Goal: Contribute content: Contribute content

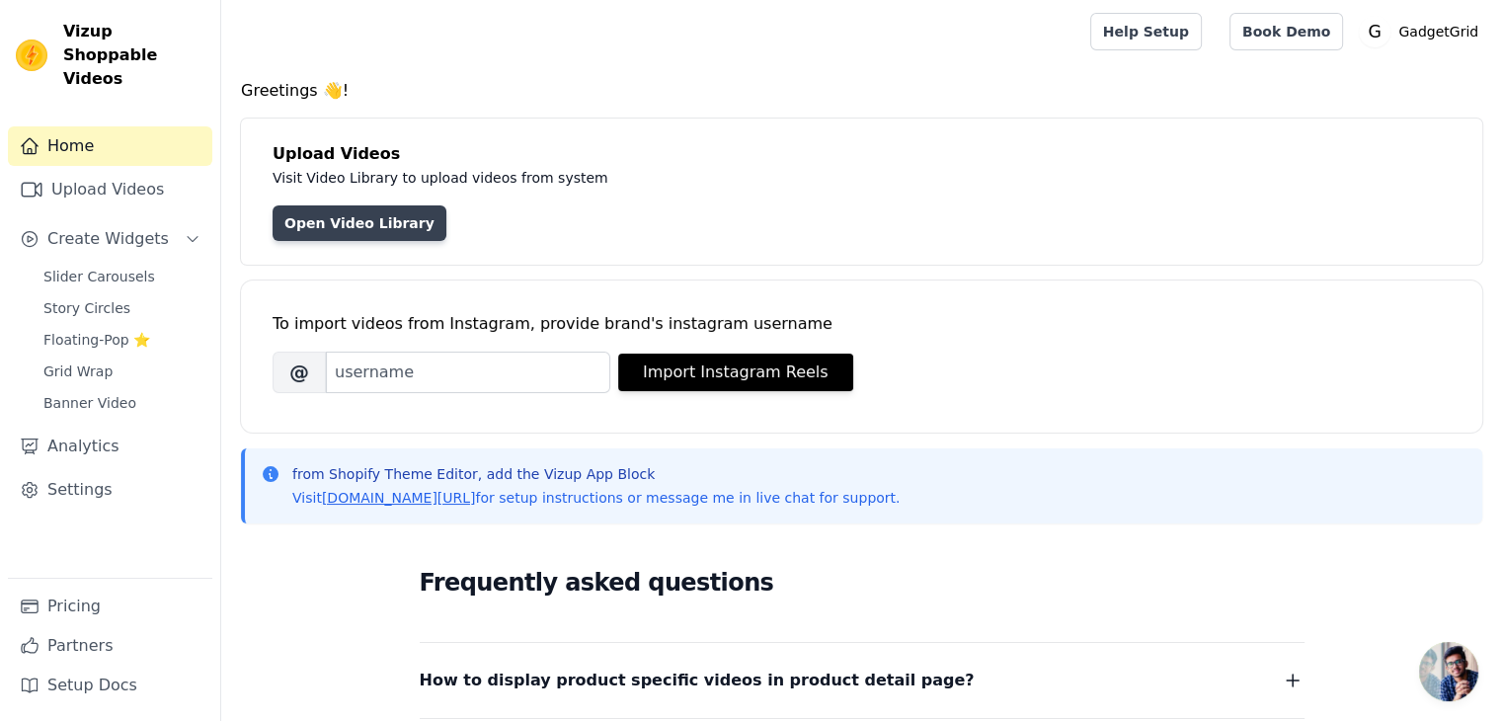
click at [324, 226] on link "Open Video Library" at bounding box center [360, 223] width 174 height 36
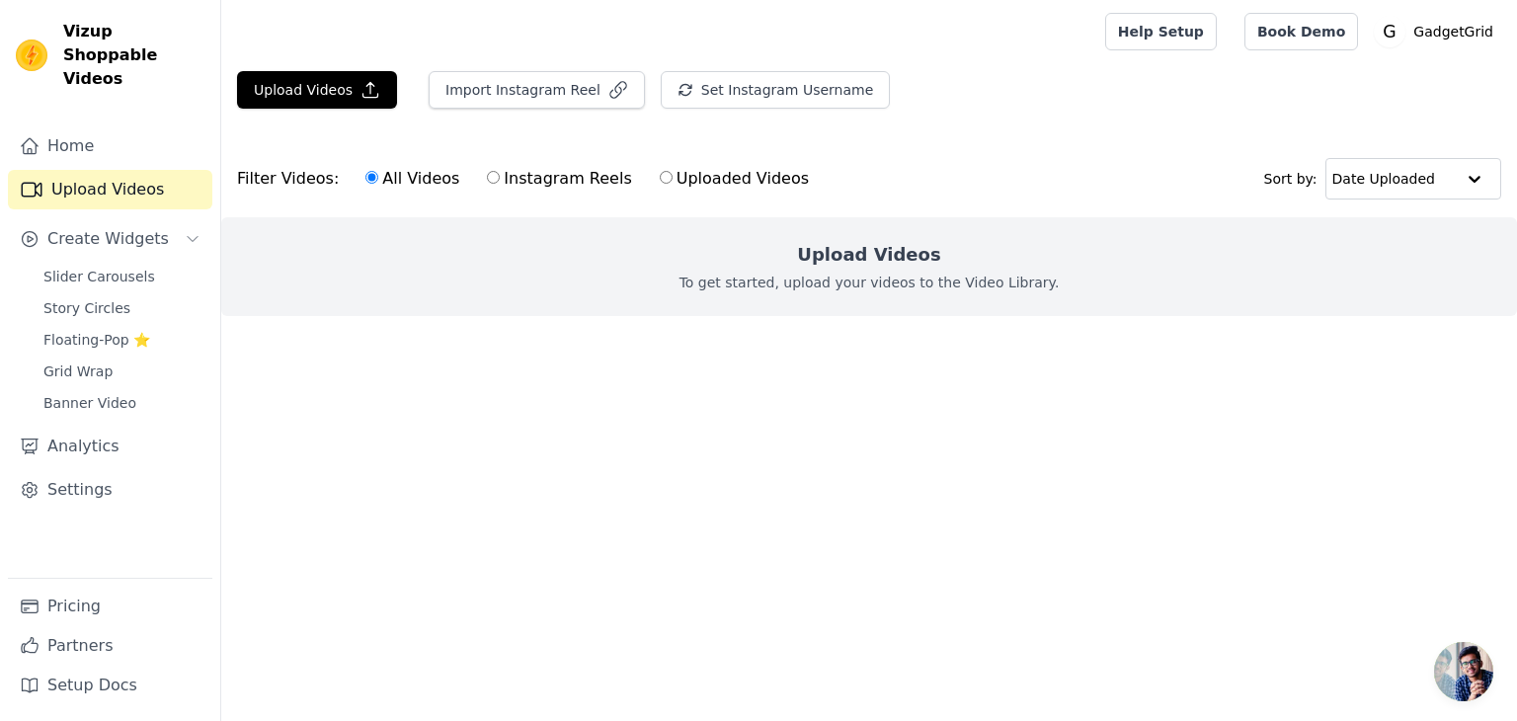
click at [508, 182] on label "Instagram Reels" at bounding box center [559, 179] width 146 height 26
click at [500, 182] on input "Instagram Reels" at bounding box center [493, 177] width 13 height 13
radio input "true"
click at [685, 182] on label "Uploaded Videos" at bounding box center [734, 179] width 151 height 26
click at [673, 182] on input "Uploaded Videos" at bounding box center [666, 177] width 13 height 13
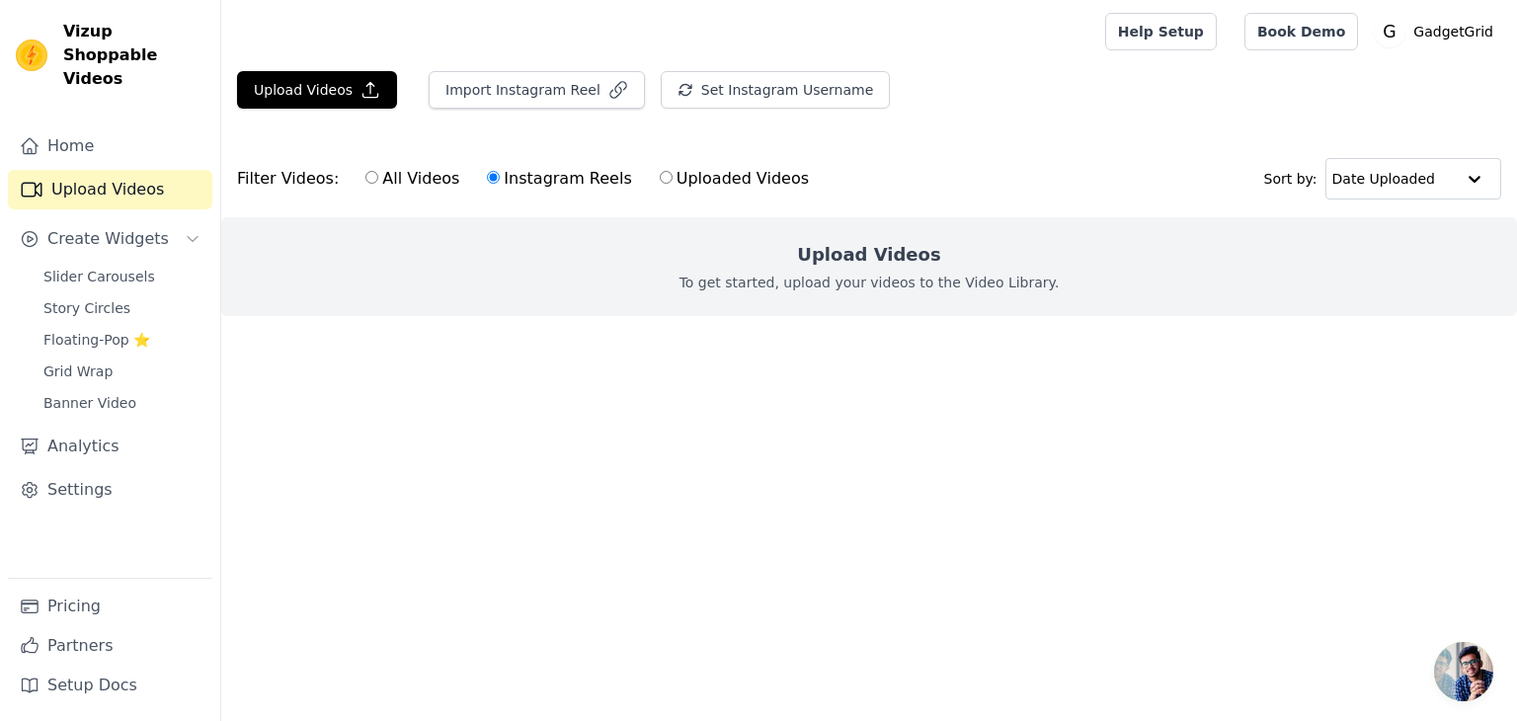
radio input "true"
click at [368, 180] on label "All Videos" at bounding box center [412, 179] width 96 height 26
click at [368, 180] on input "All Videos" at bounding box center [371, 177] width 13 height 13
radio input "true"
click at [281, 183] on div "Filter Videos: All Videos Instagram Reels Uploaded Videos" at bounding box center [528, 178] width 583 height 45
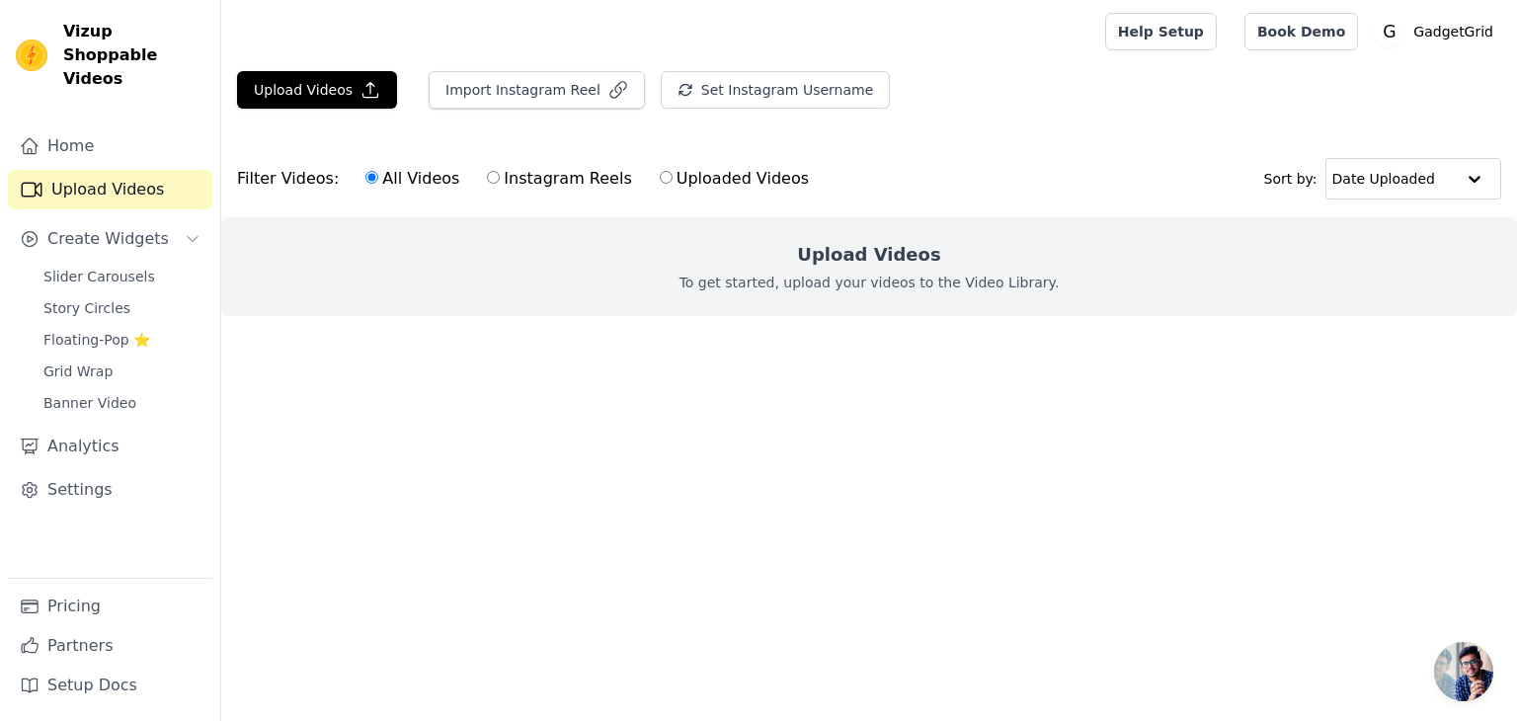
click at [127, 173] on link "Upload Videos" at bounding box center [110, 190] width 204 height 40
click at [142, 227] on span "Create Widgets" at bounding box center [107, 239] width 121 height 24
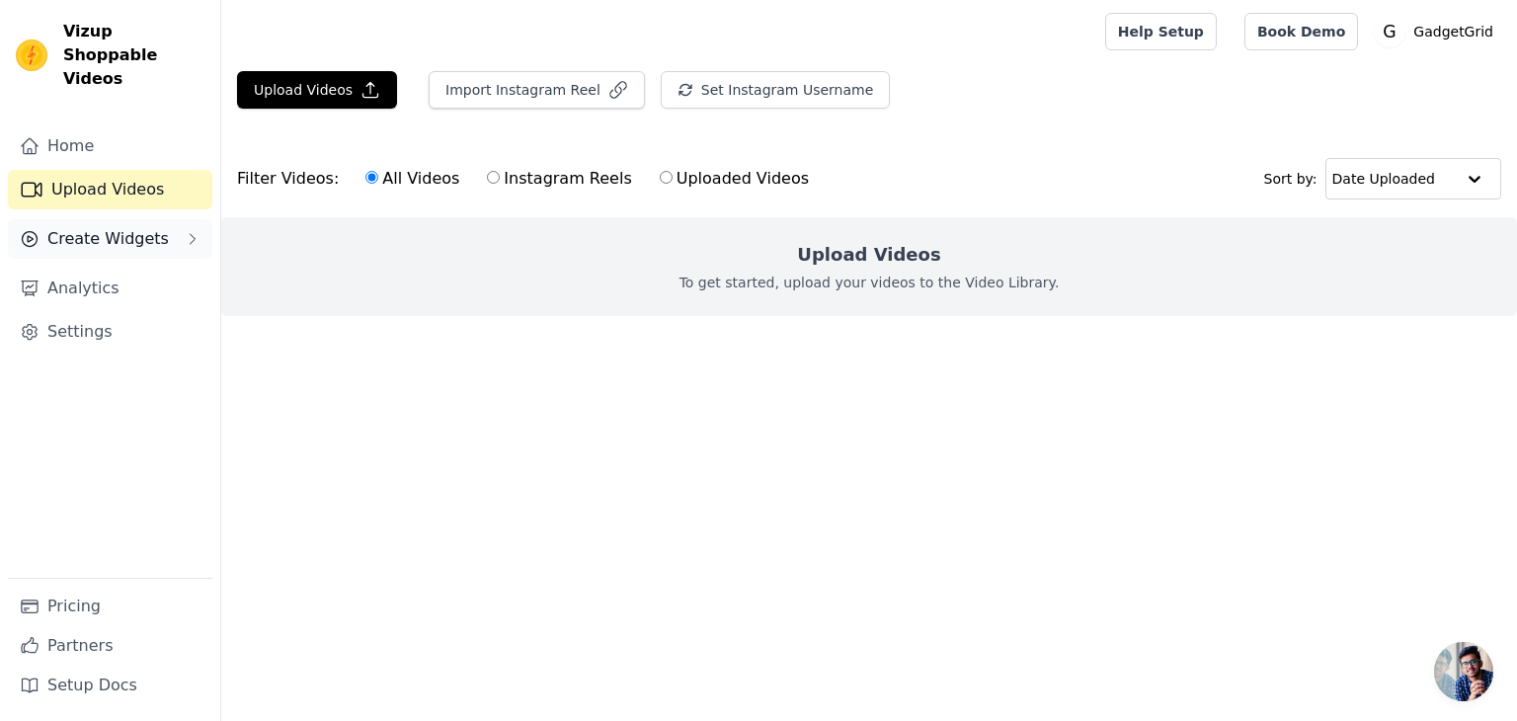
click at [142, 227] on span "Create Widgets" at bounding box center [107, 239] width 121 height 24
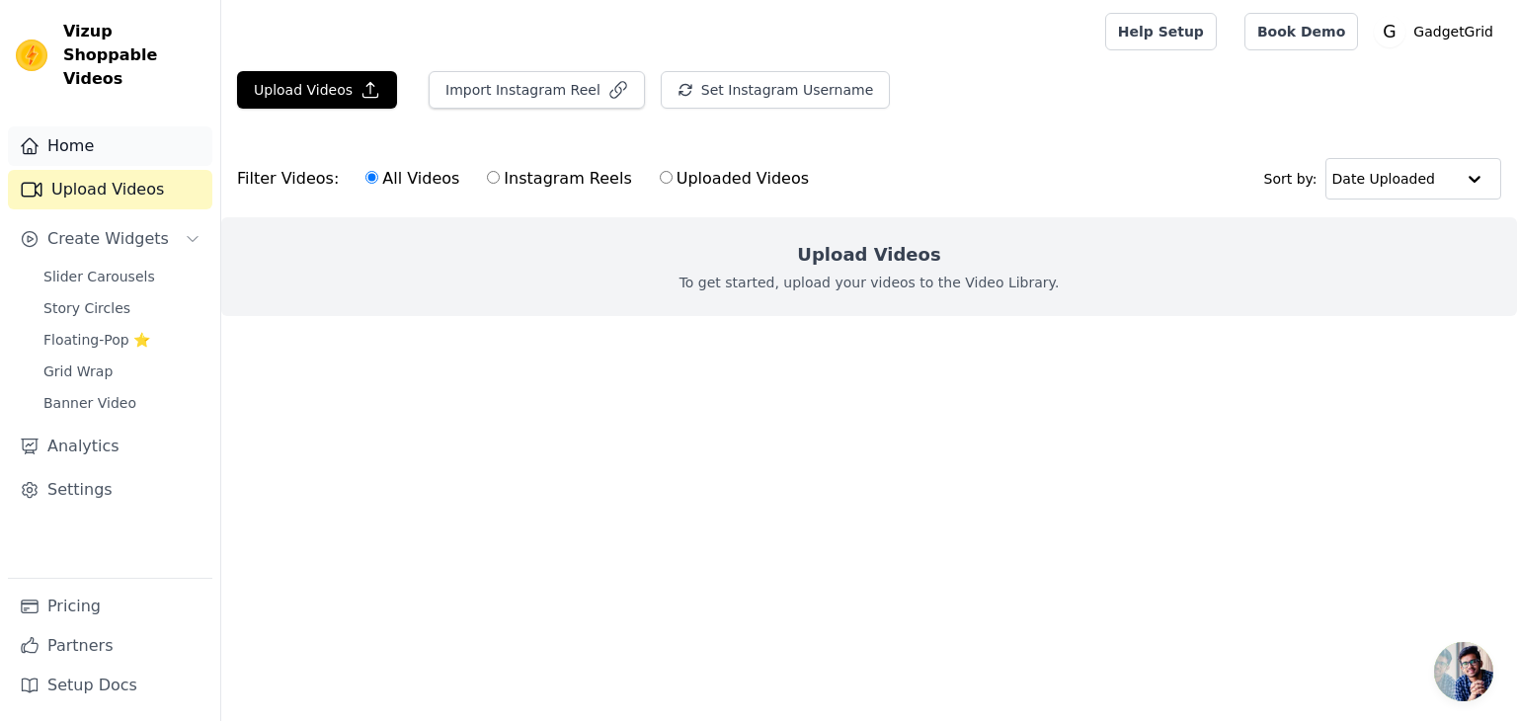
click at [121, 127] on link "Home" at bounding box center [110, 146] width 204 height 40
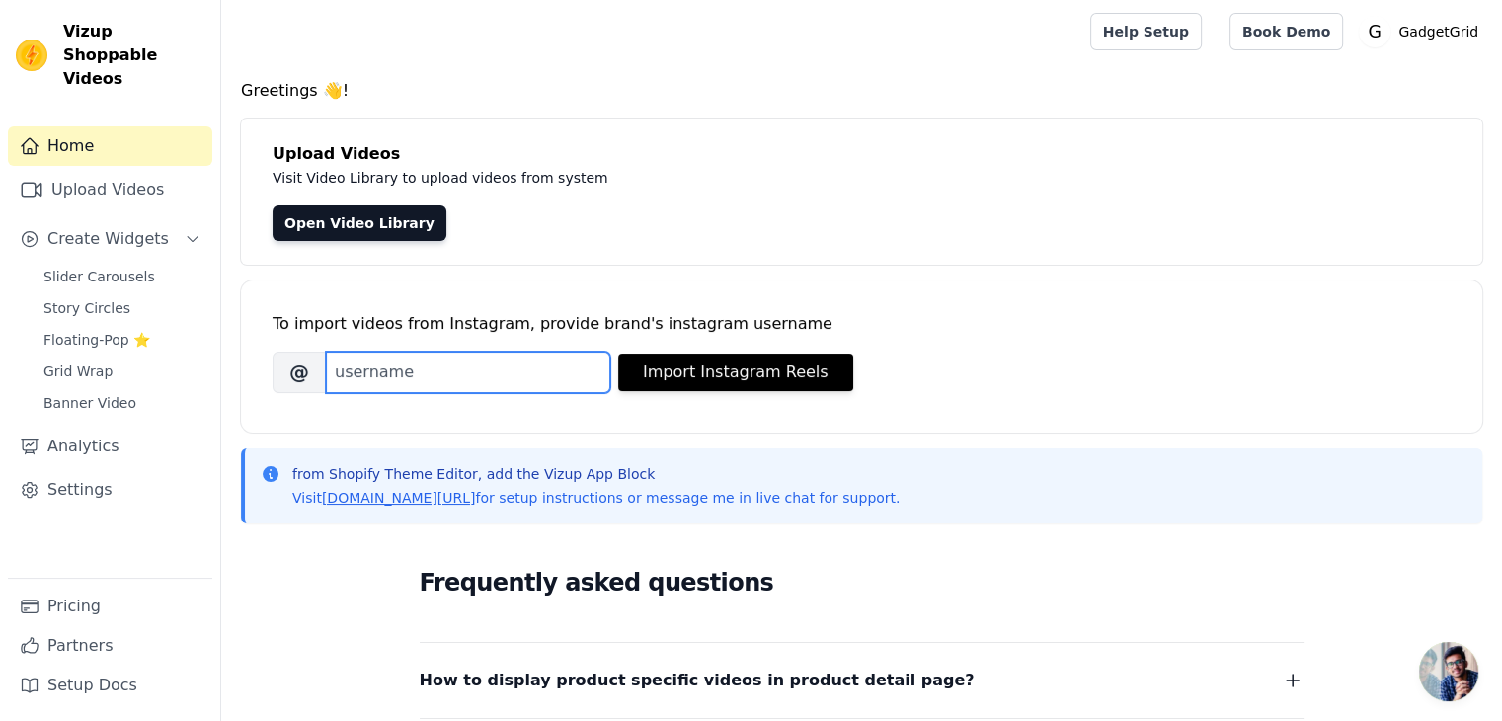
click at [417, 382] on input "Brand's Instagram Username" at bounding box center [468, 372] width 284 height 41
click at [423, 382] on input "Brand's Instagram Username" at bounding box center [468, 372] width 284 height 41
type input "h"
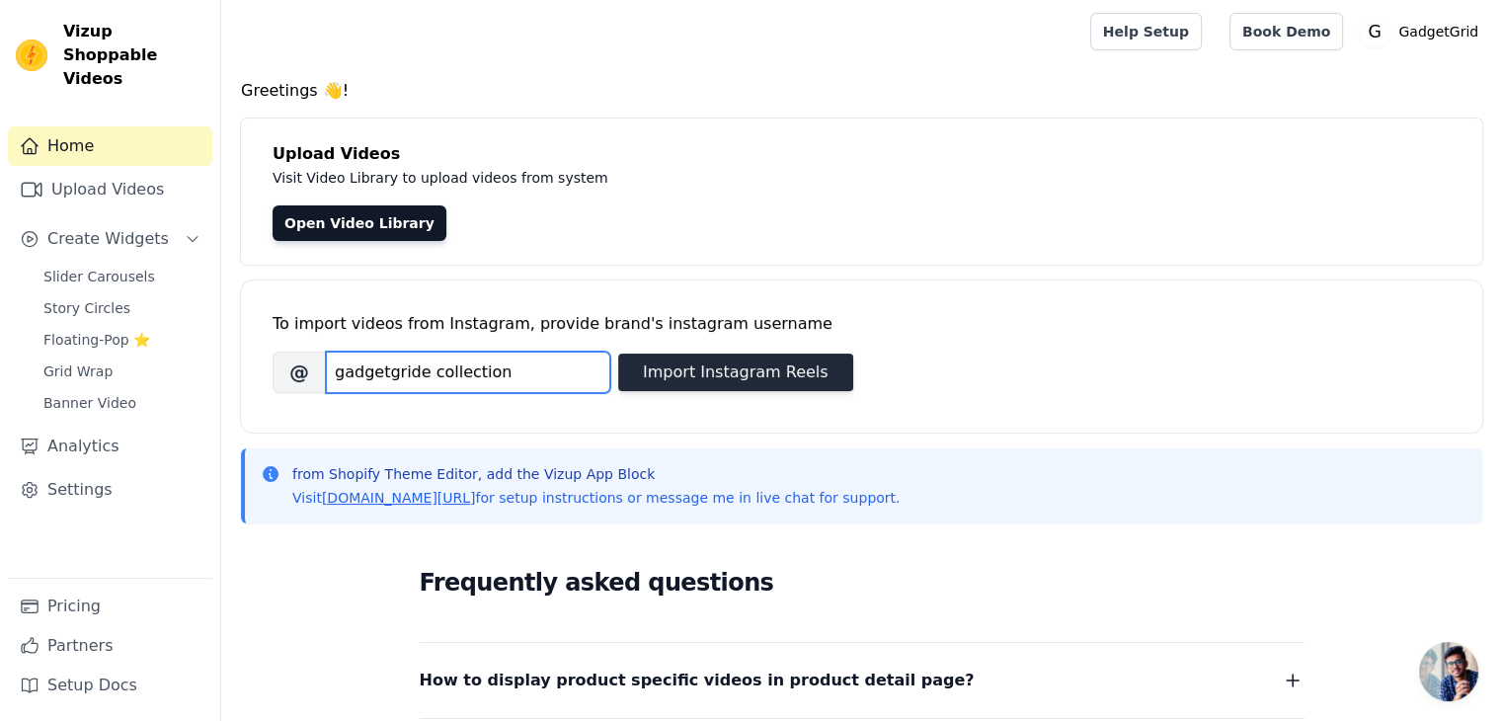
type input "gadgetgride collection"
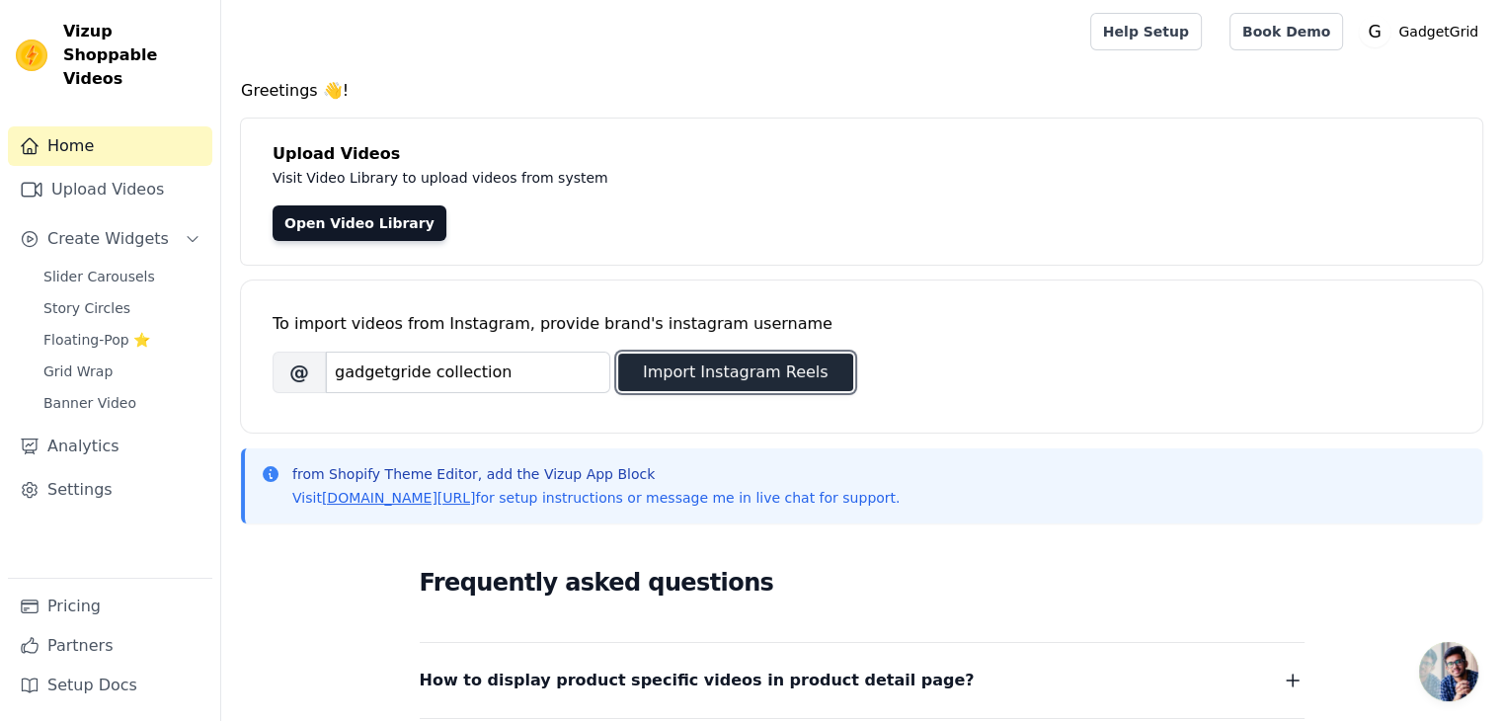
click at [689, 364] on button "Import Instagram Reels" at bounding box center [735, 373] width 235 height 38
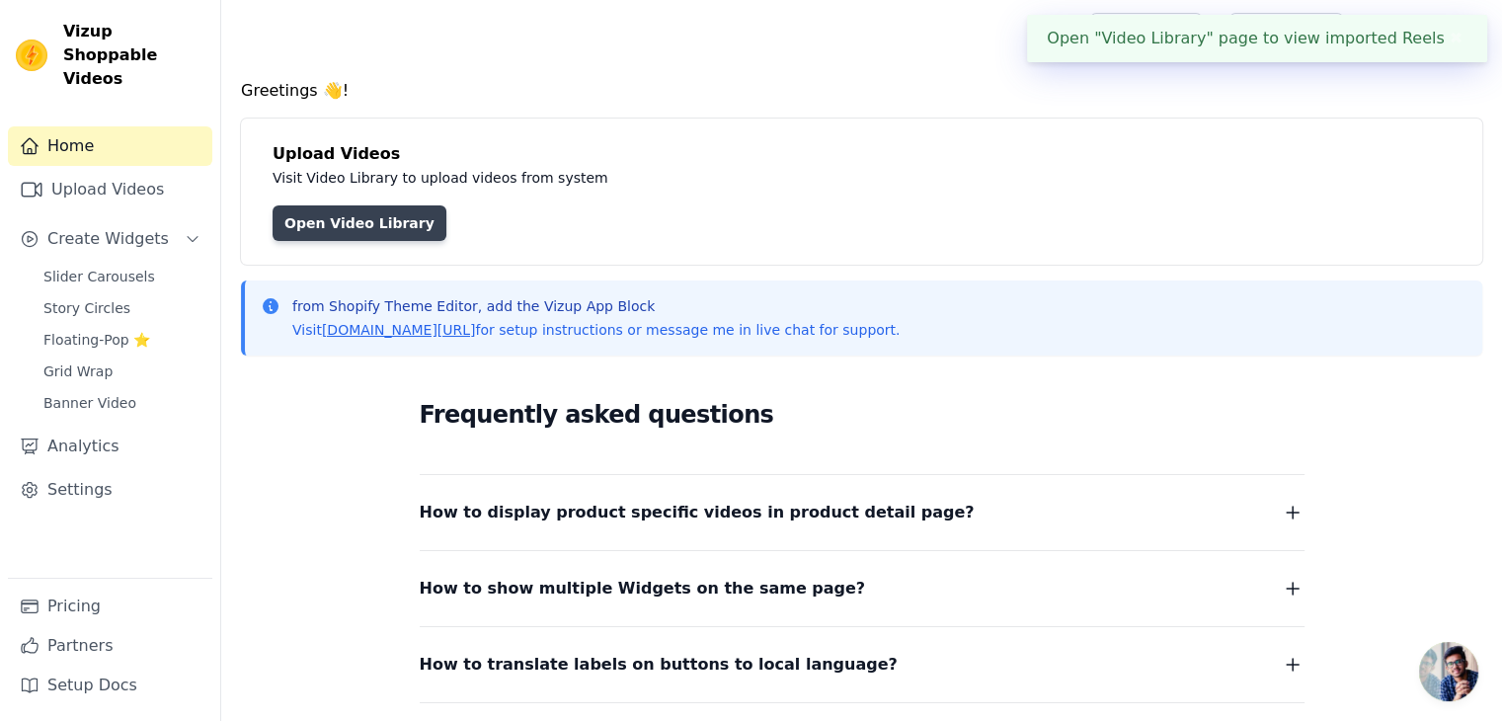
click at [371, 218] on link "Open Video Library" at bounding box center [360, 223] width 174 height 36
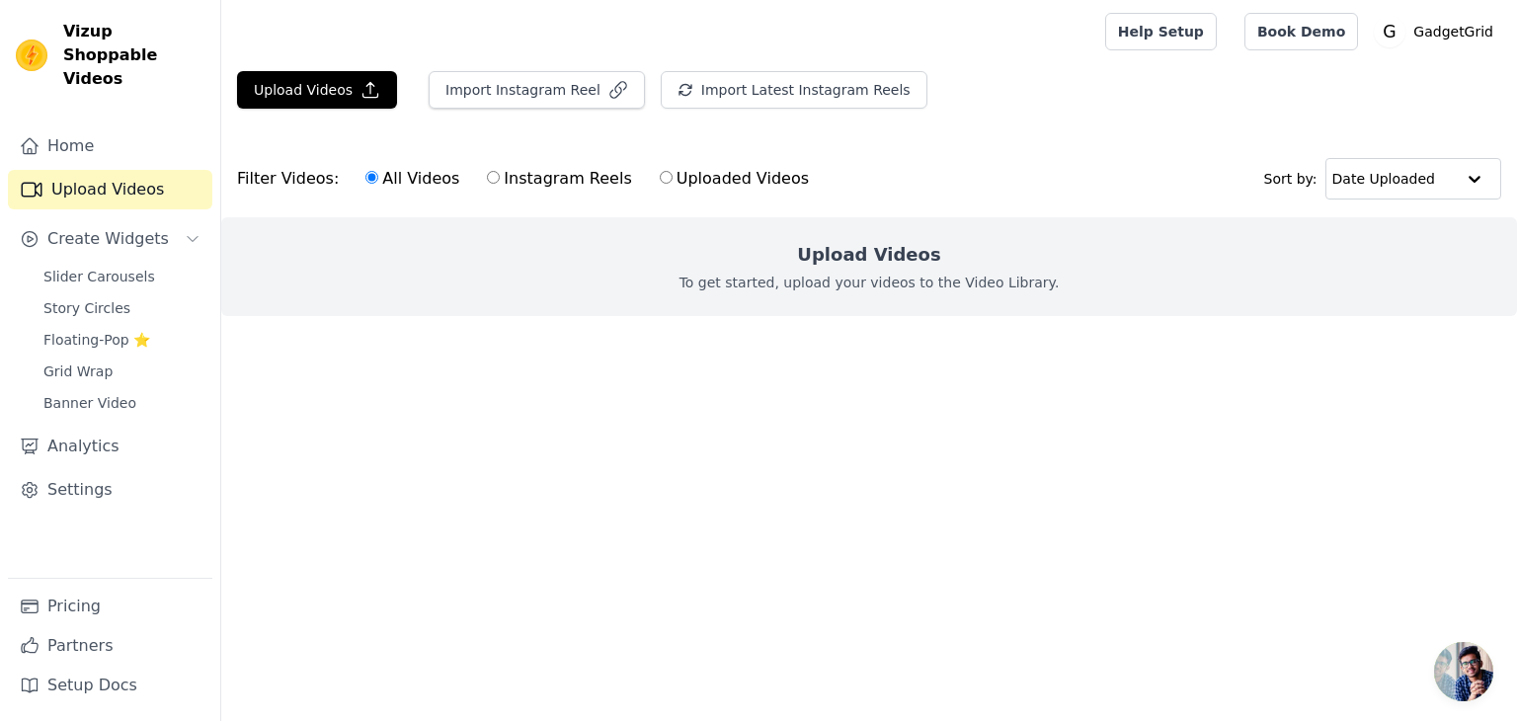
click at [493, 181] on label "Instagram Reels" at bounding box center [559, 179] width 146 height 26
click at [493, 181] on input "Instagram Reels" at bounding box center [493, 177] width 13 height 13
radio input "true"
click at [419, 183] on label "All Videos" at bounding box center [412, 179] width 96 height 26
click at [378, 183] on input "All Videos" at bounding box center [371, 177] width 13 height 13
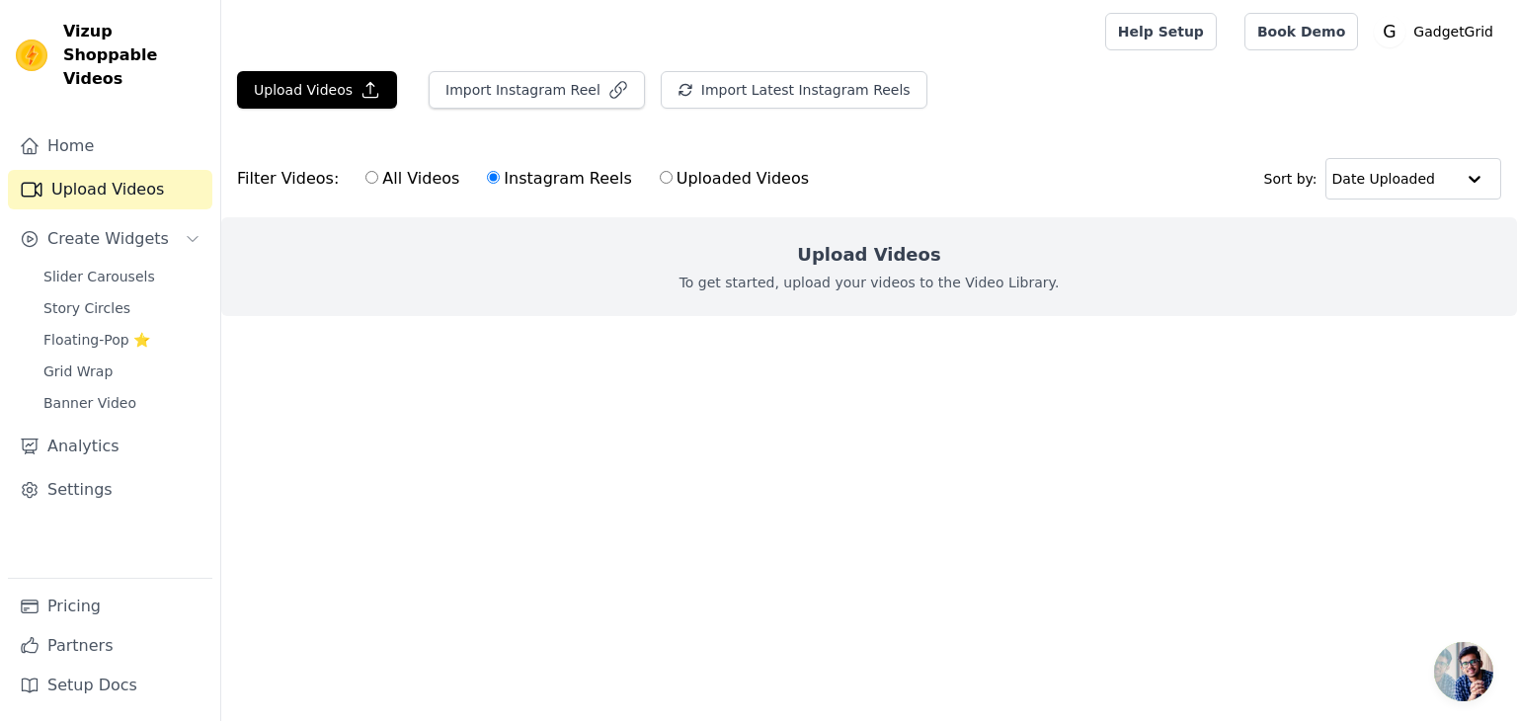
radio input "true"
click at [114, 129] on link "Home" at bounding box center [110, 146] width 204 height 40
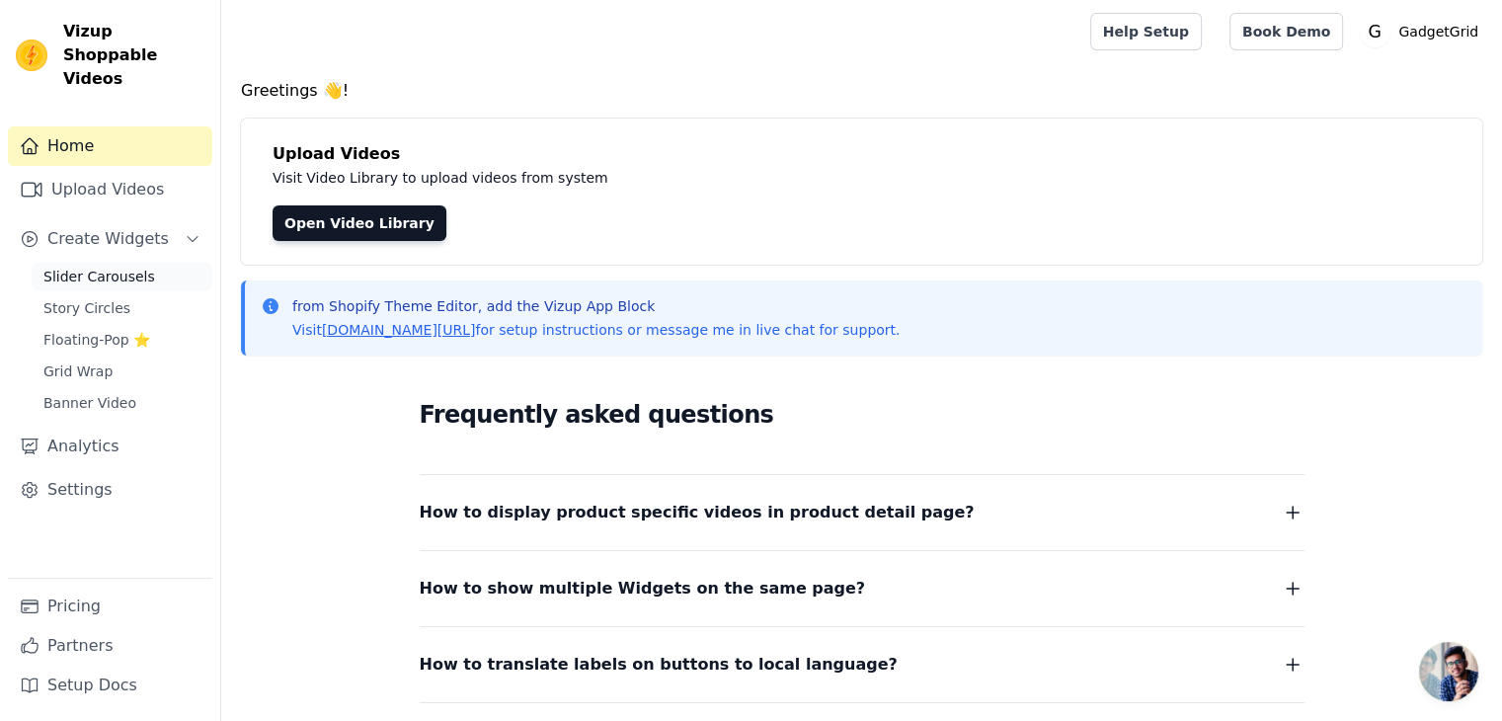
click at [91, 267] on span "Slider Carousels" at bounding box center [99, 277] width 112 height 20
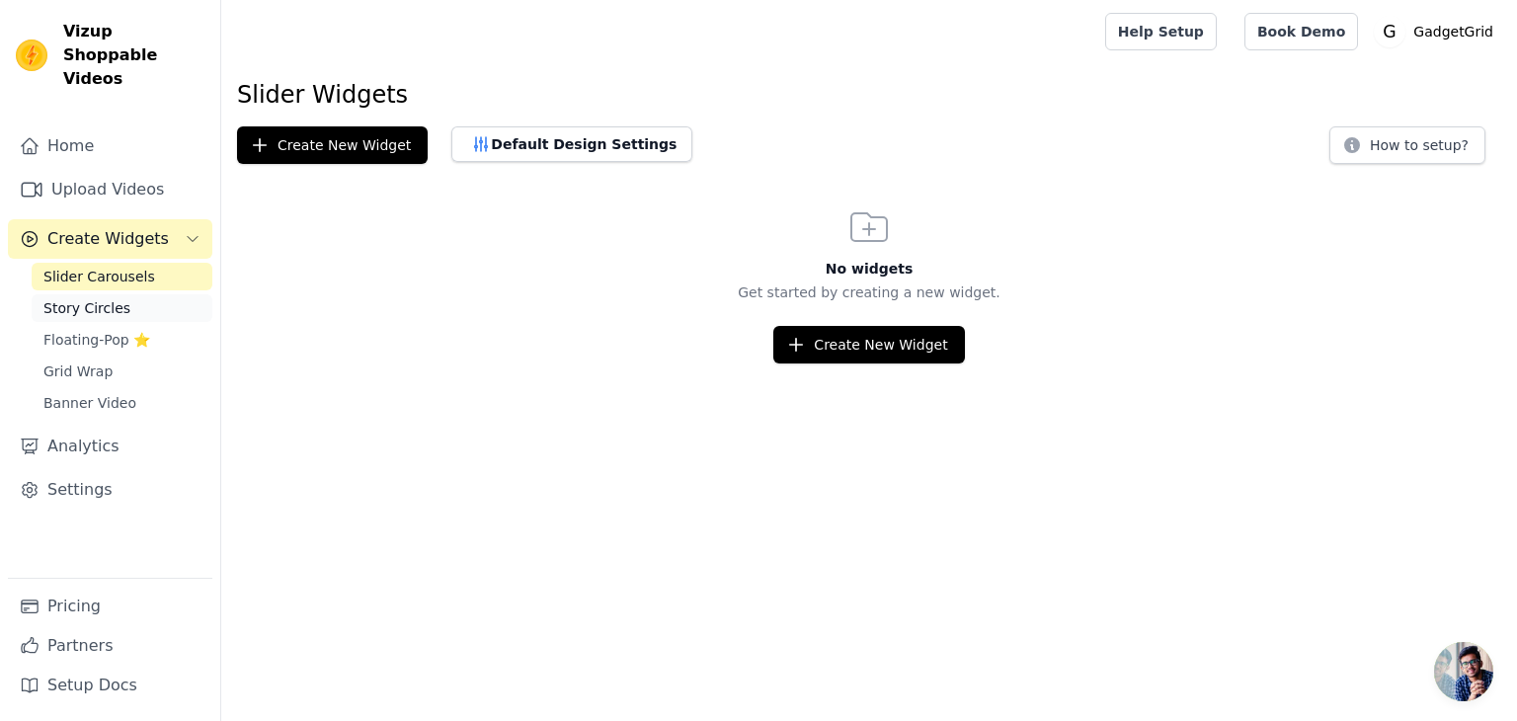
click at [87, 298] on span "Story Circles" at bounding box center [86, 308] width 87 height 20
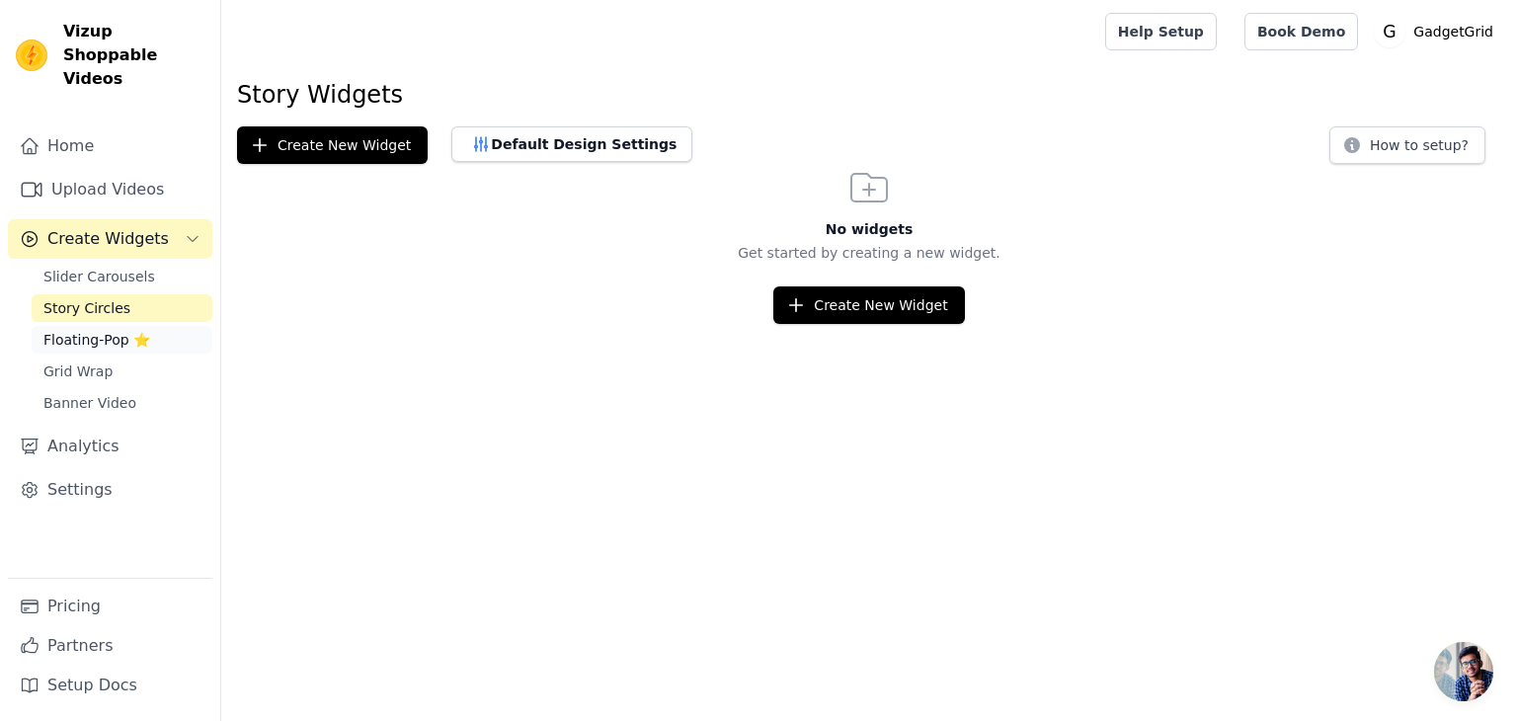
click at [96, 330] on span "Floating-Pop ⭐" at bounding box center [96, 340] width 107 height 20
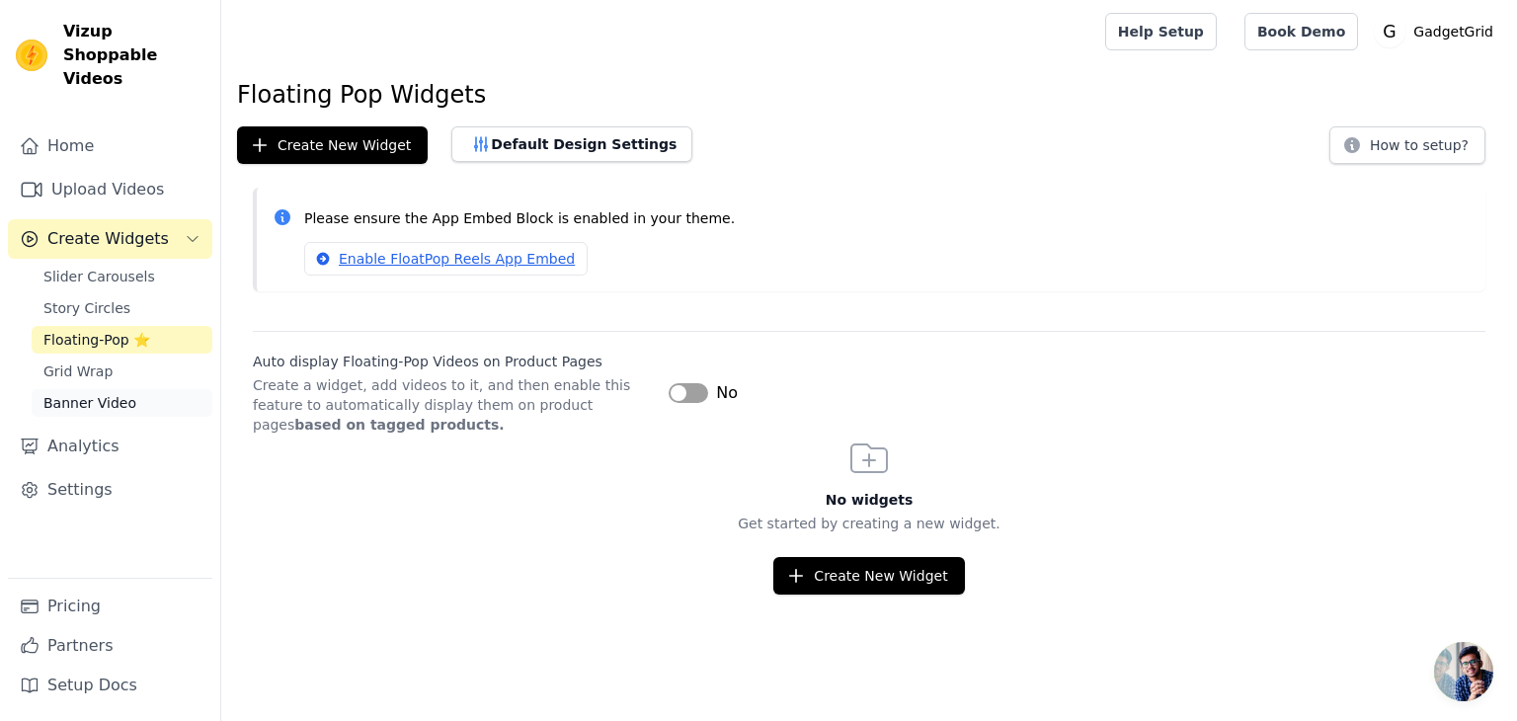
click at [79, 393] on span "Banner Video" at bounding box center [89, 403] width 93 height 20
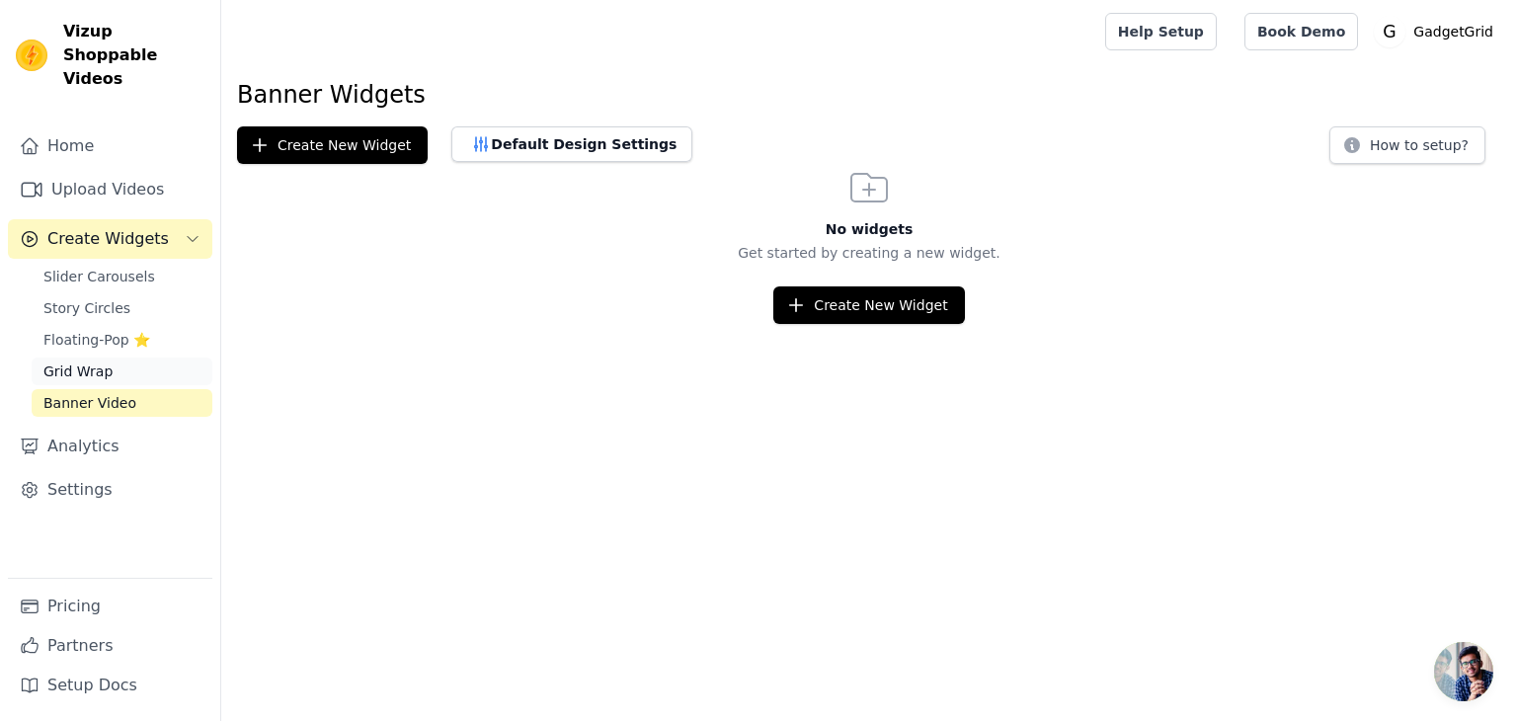
click at [81, 362] on span "Grid Wrap" at bounding box center [77, 372] width 69 height 20
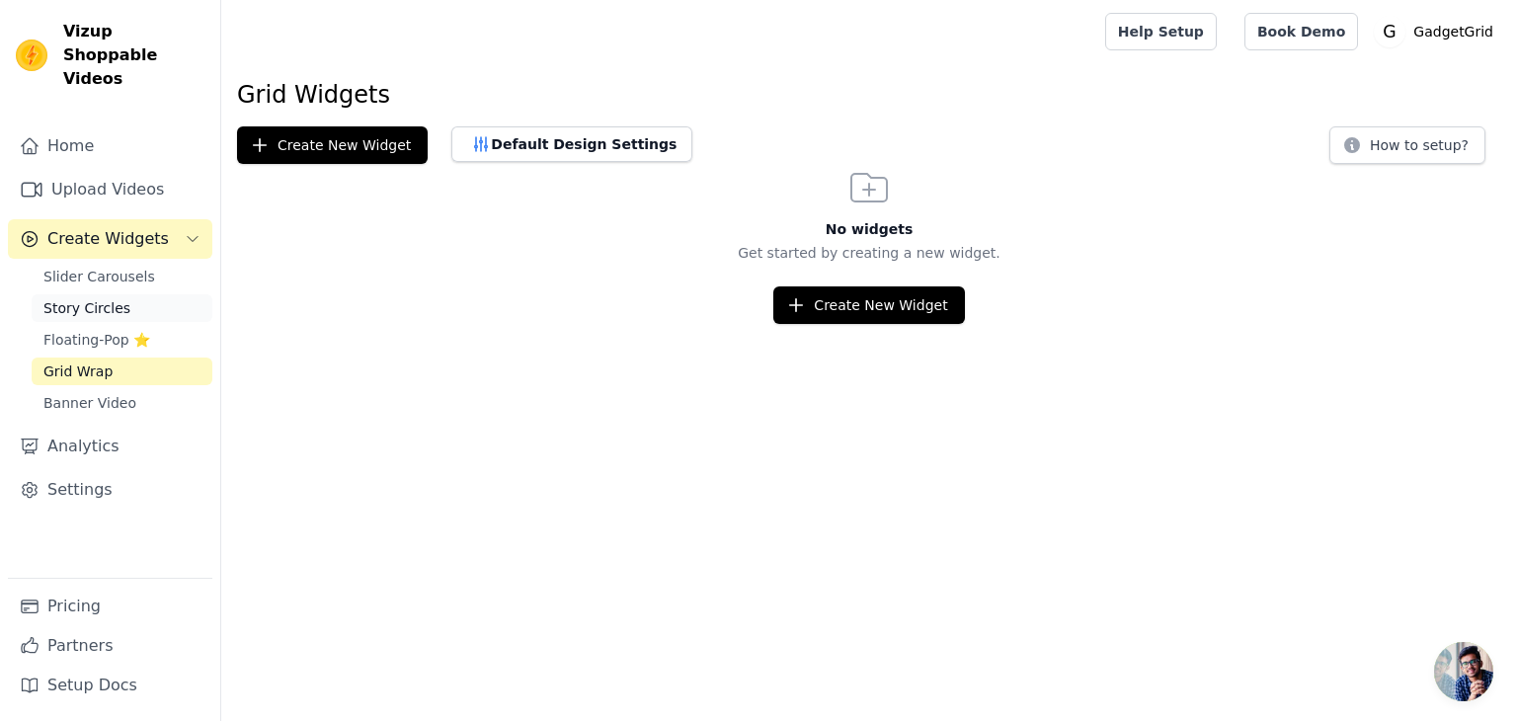
click at [80, 297] on link "Story Circles" at bounding box center [122, 308] width 181 height 28
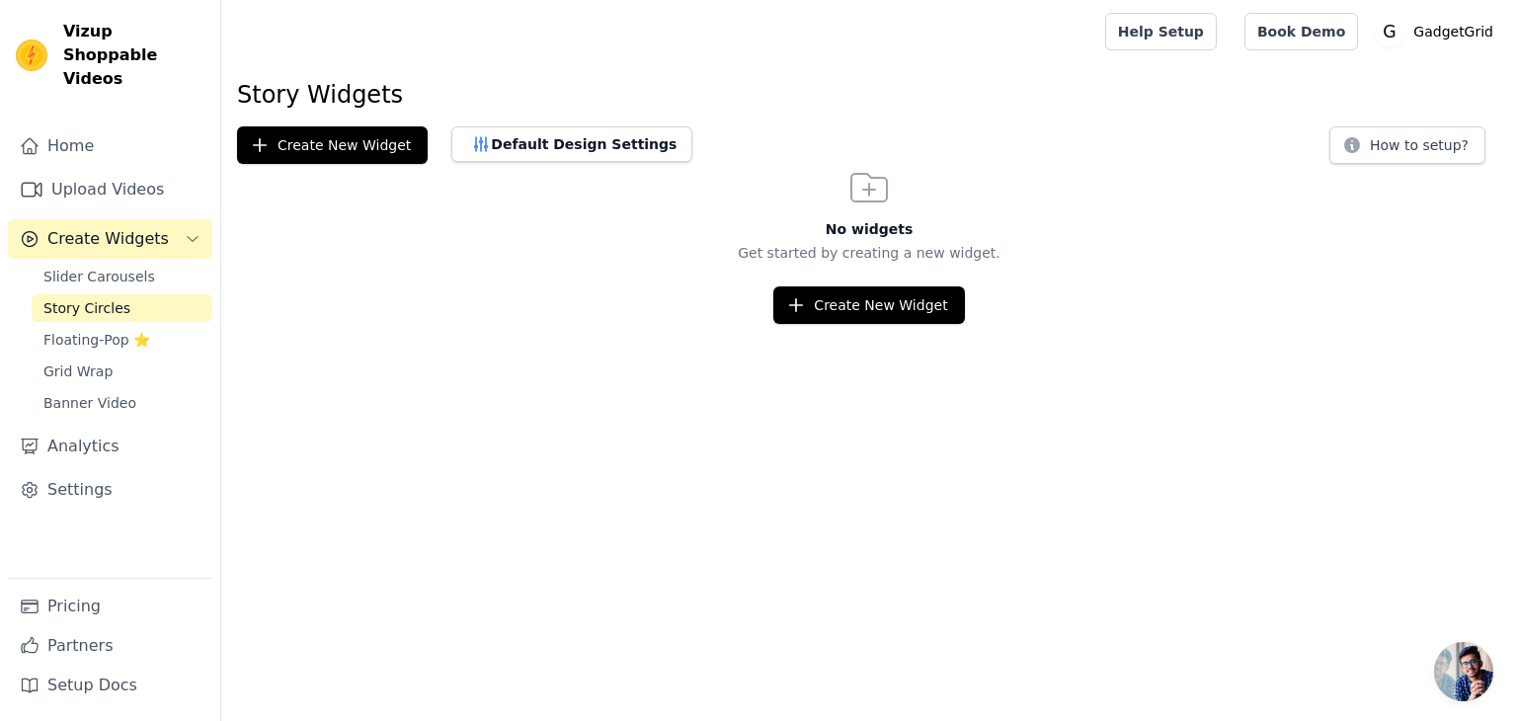
click at [80, 301] on div "Slider Carousels Story Circles Floating-Pop ⭐ Grid Wrap Banner Video" at bounding box center [122, 340] width 181 height 154
click at [83, 170] on link "Upload Videos" at bounding box center [110, 190] width 204 height 40
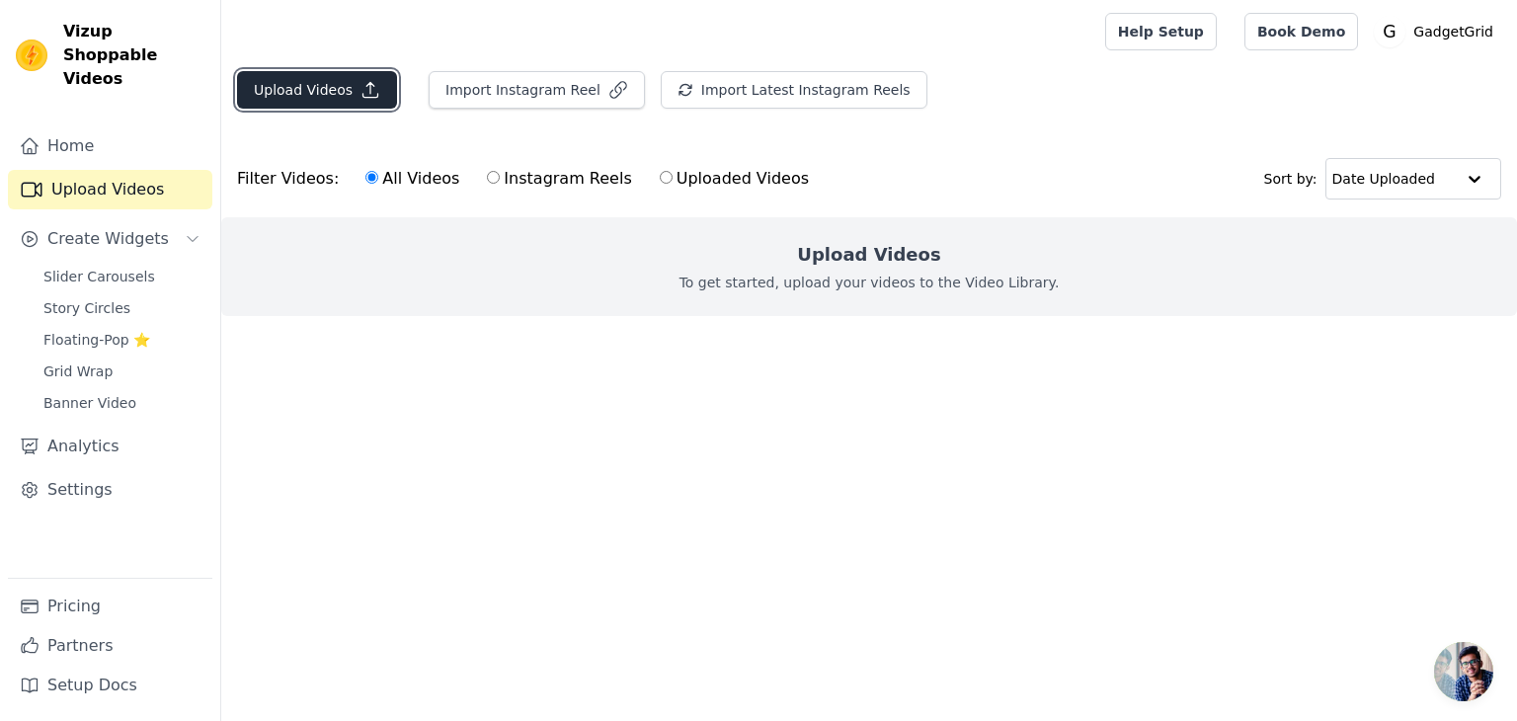
click at [295, 96] on button "Upload Videos" at bounding box center [317, 90] width 160 height 38
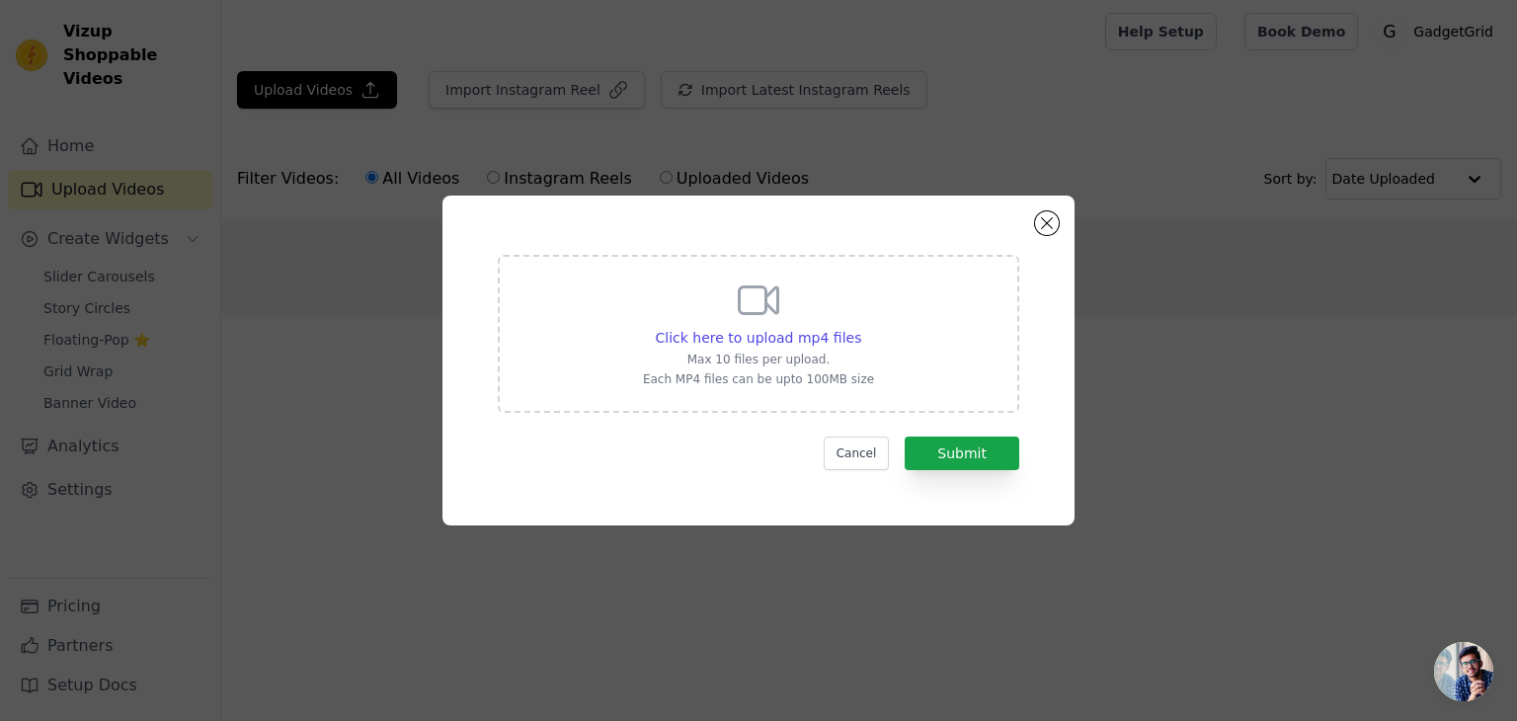
click at [830, 294] on div "Click here to upload mp4 files Max 10 files per upload. Each MP4 files can be u…" at bounding box center [758, 332] width 231 height 111
click at [860, 327] on input "Click here to upload mp4 files Max 10 files per upload. Each MP4 files can be u…" at bounding box center [860, 327] width 1 height 1
type input "C:\fakepath\lib_538845252370813_995dfae6132190188fba8266f505336eaaa047e4.mp4"
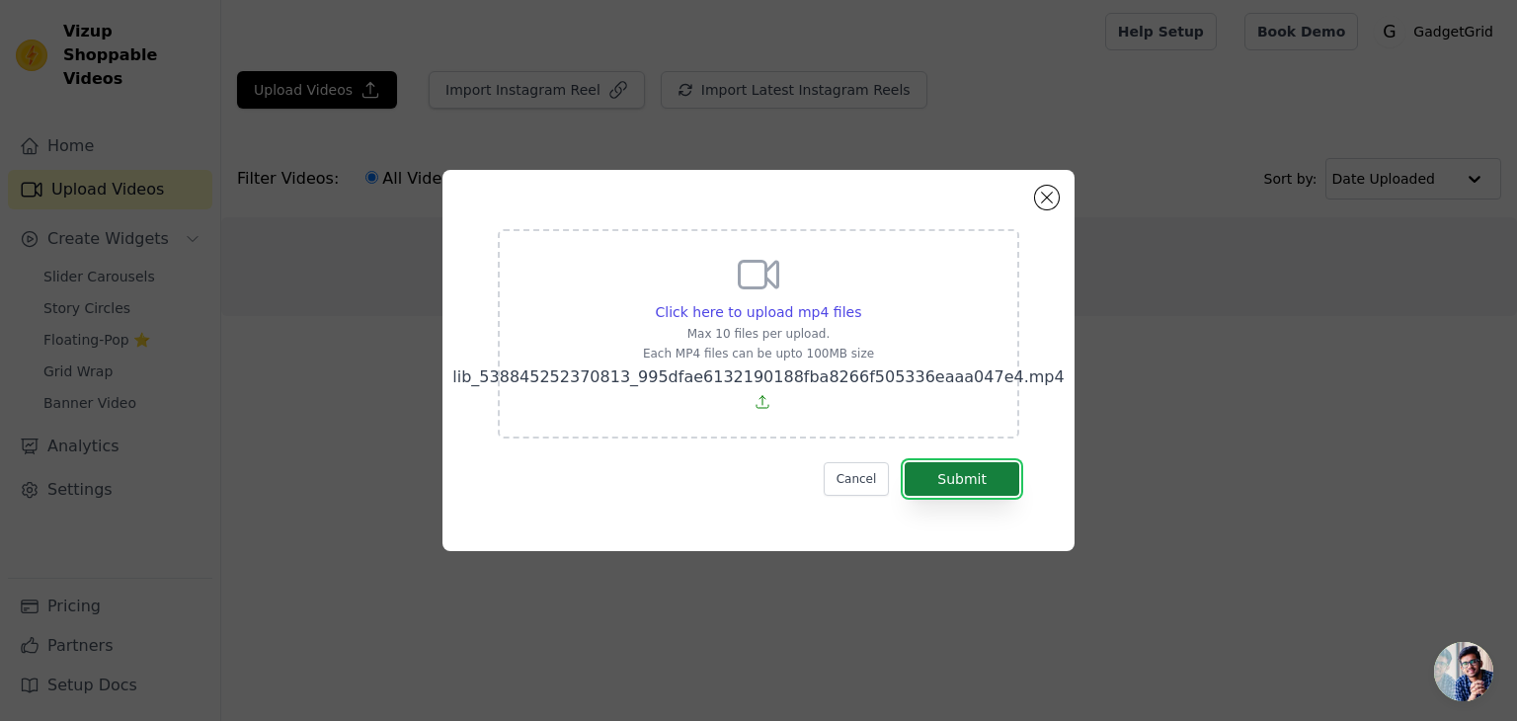
click at [956, 475] on button "Submit" at bounding box center [962, 479] width 115 height 34
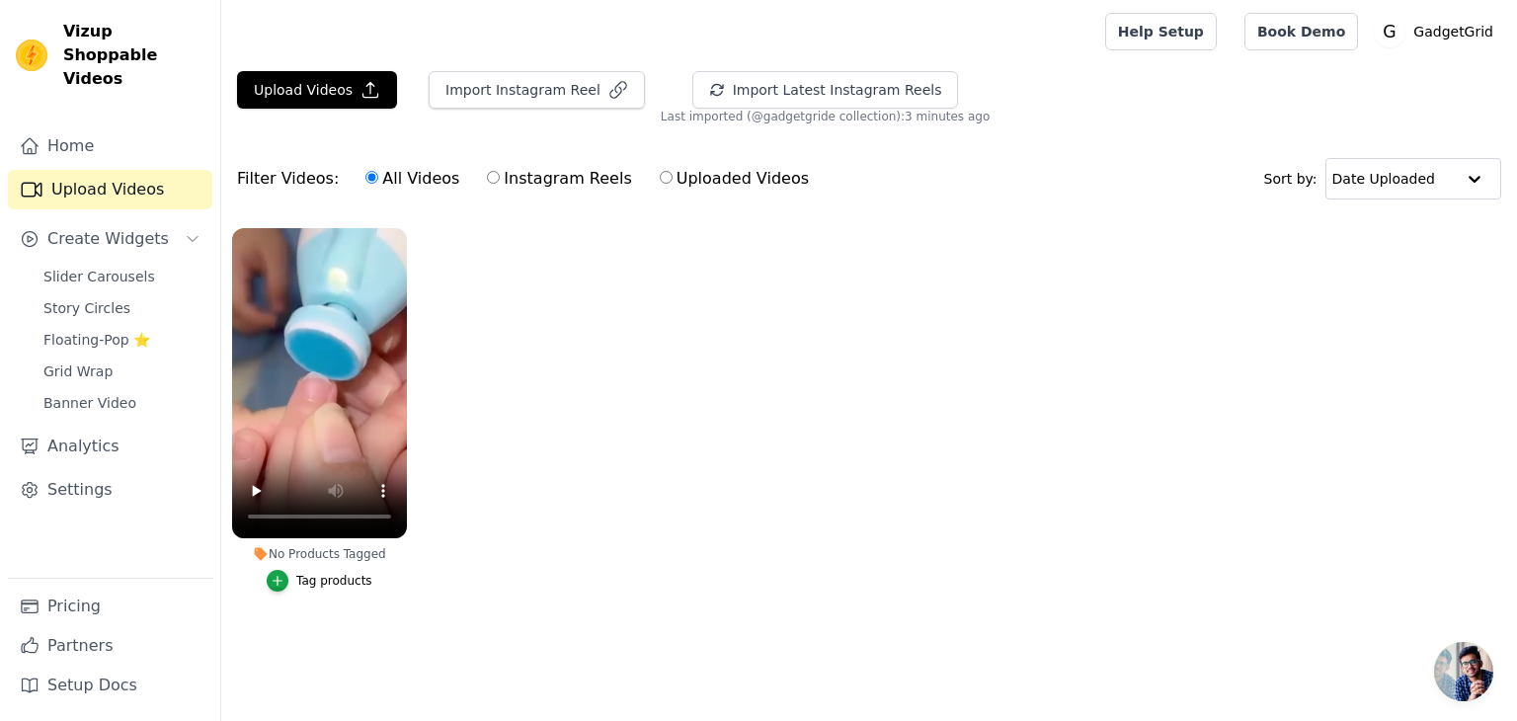
click at [316, 584] on div "Tag products" at bounding box center [334, 581] width 76 height 16
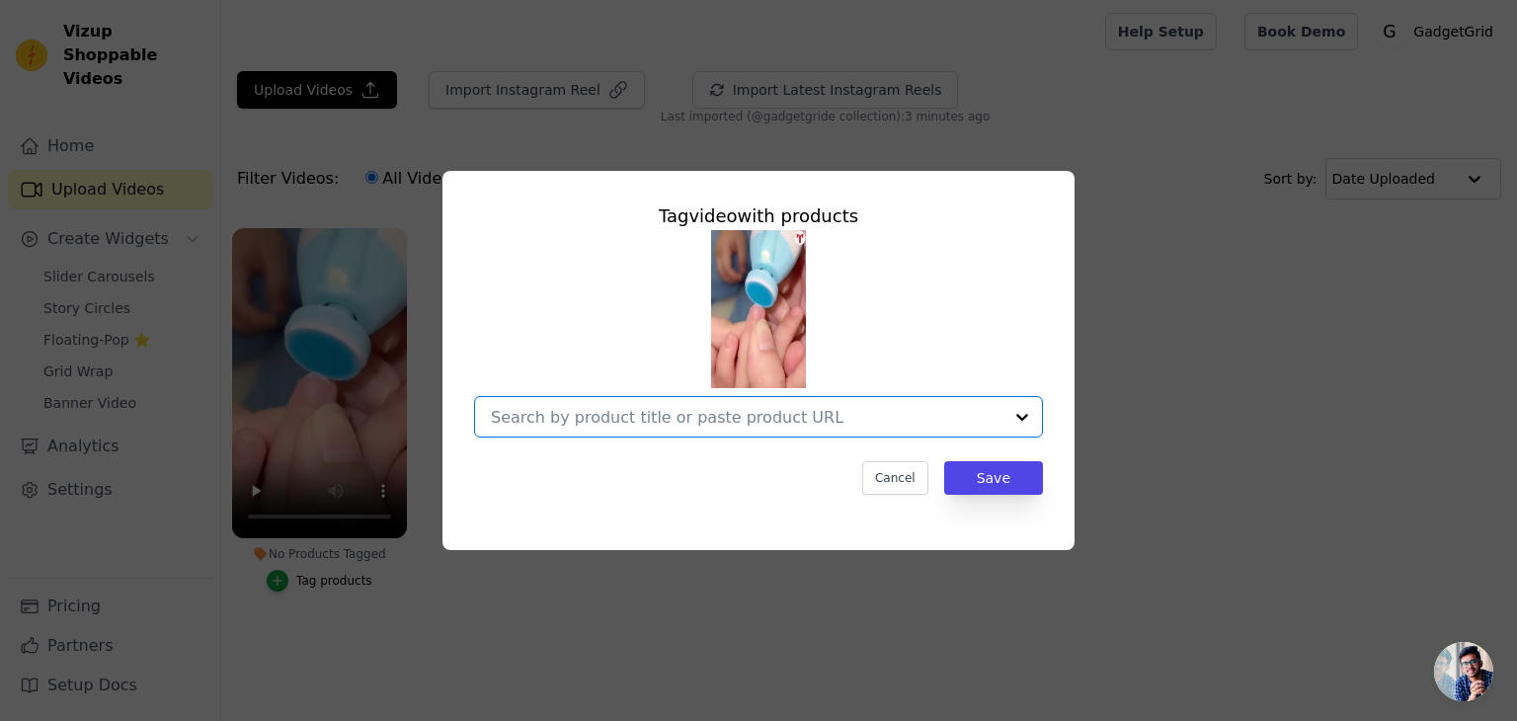
click at [615, 425] on input "No Products Tagged Tag video with products Option undefined, selected. Select i…" at bounding box center [747, 417] width 512 height 19
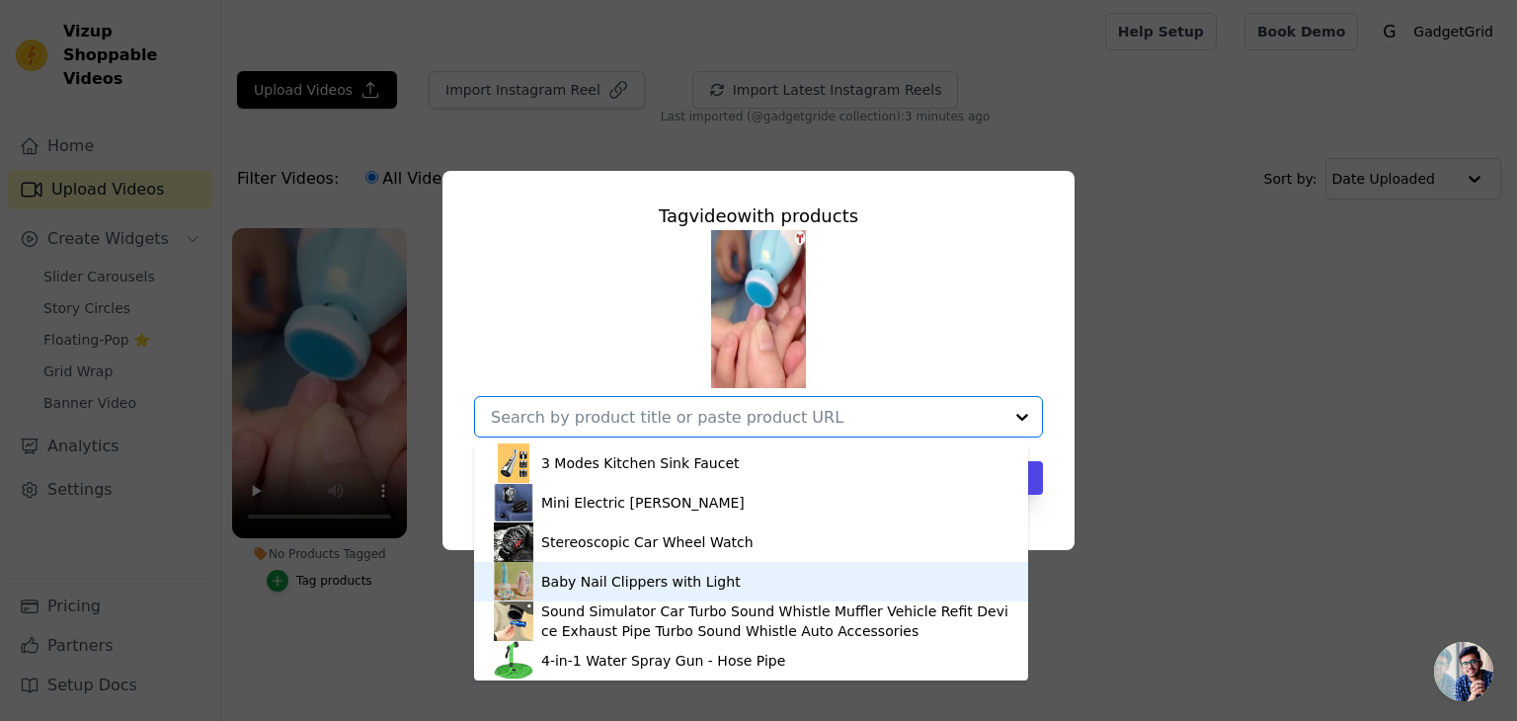
click at [606, 570] on div "Baby Nail Clippers with Light" at bounding box center [751, 582] width 515 height 40
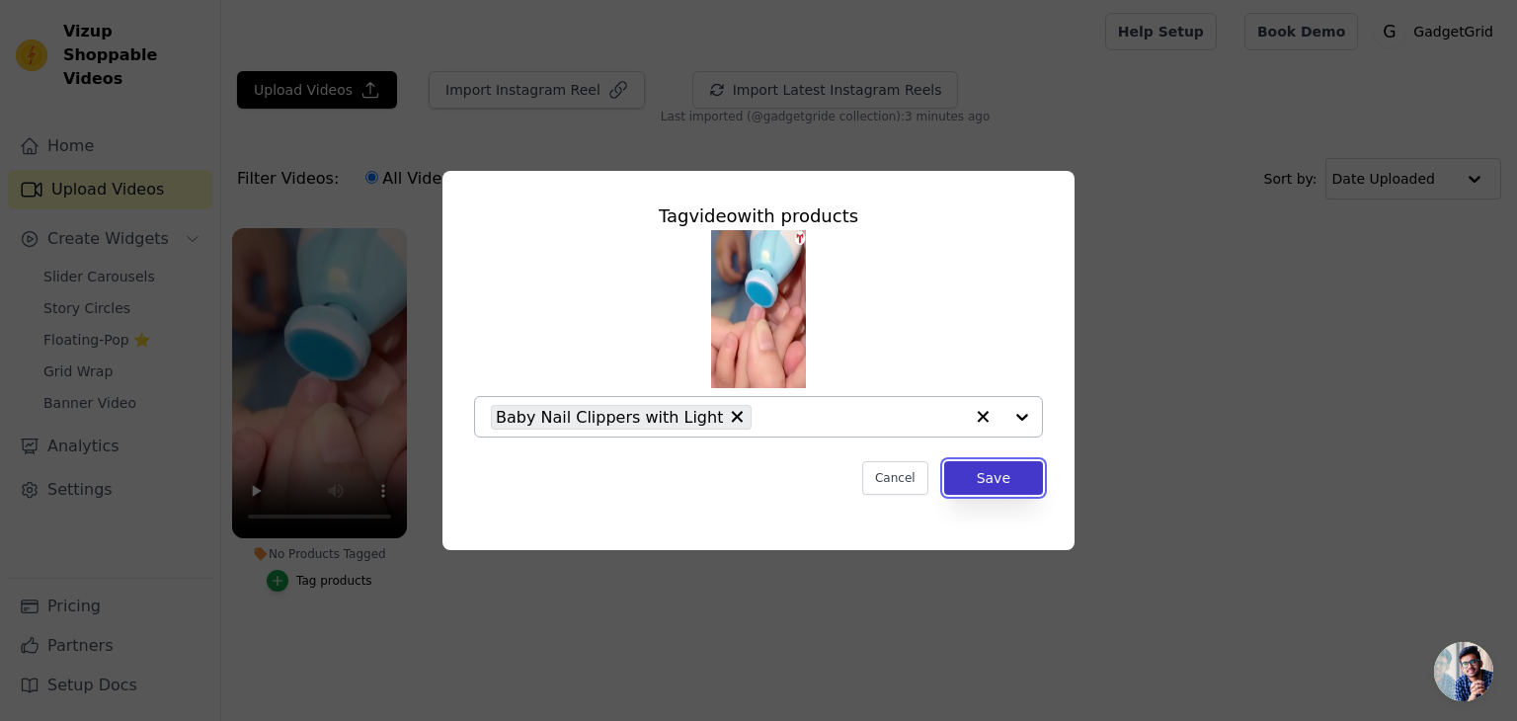
click at [1001, 489] on button "Save" at bounding box center [993, 478] width 99 height 34
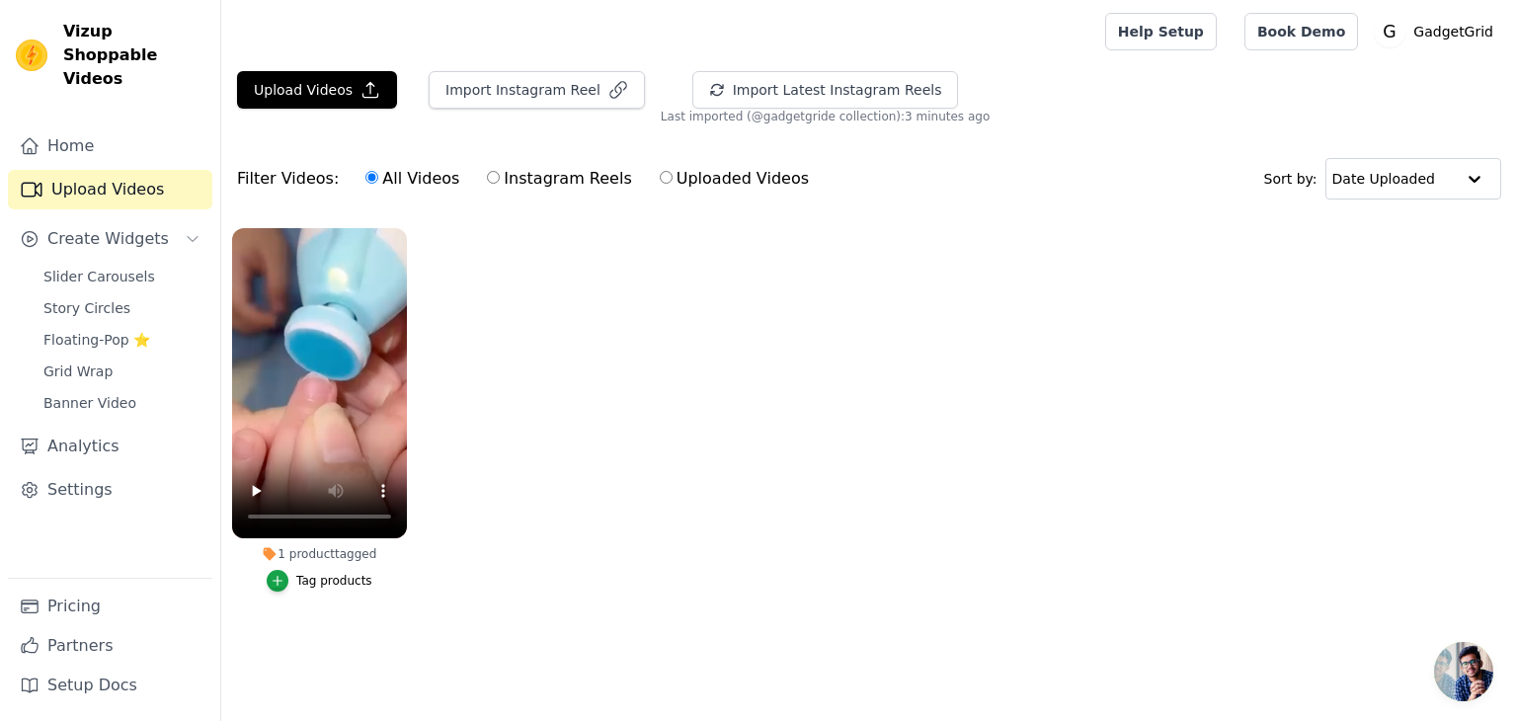
click at [526, 465] on ul "1 product tagged Tag products" at bounding box center [869, 429] width 1296 height 425
click at [79, 227] on span "Create Widgets" at bounding box center [107, 239] width 121 height 24
click at [1478, 189] on div at bounding box center [1475, 179] width 40 height 40
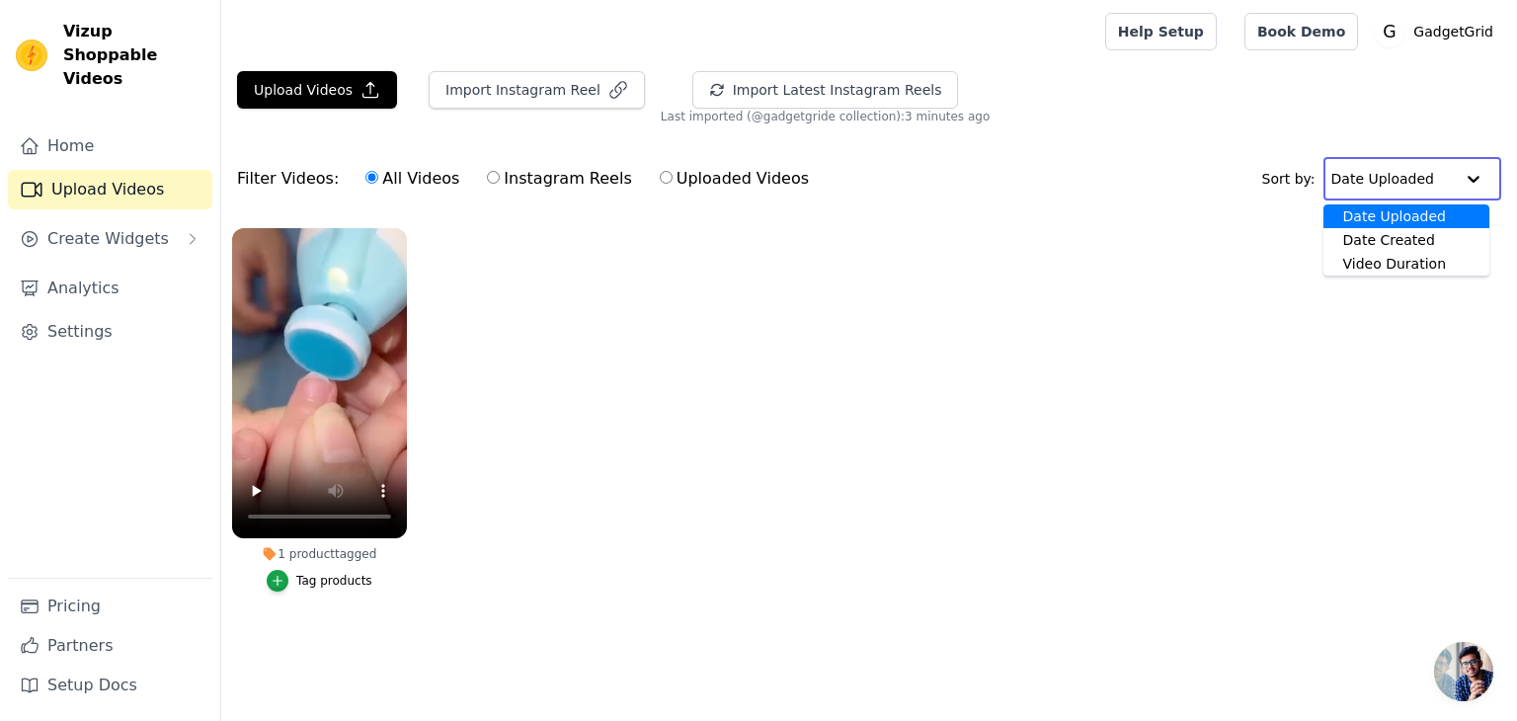
click at [1446, 180] on input "text" at bounding box center [1393, 179] width 122 height 40
click at [78, 126] on link "Home" at bounding box center [110, 146] width 204 height 40
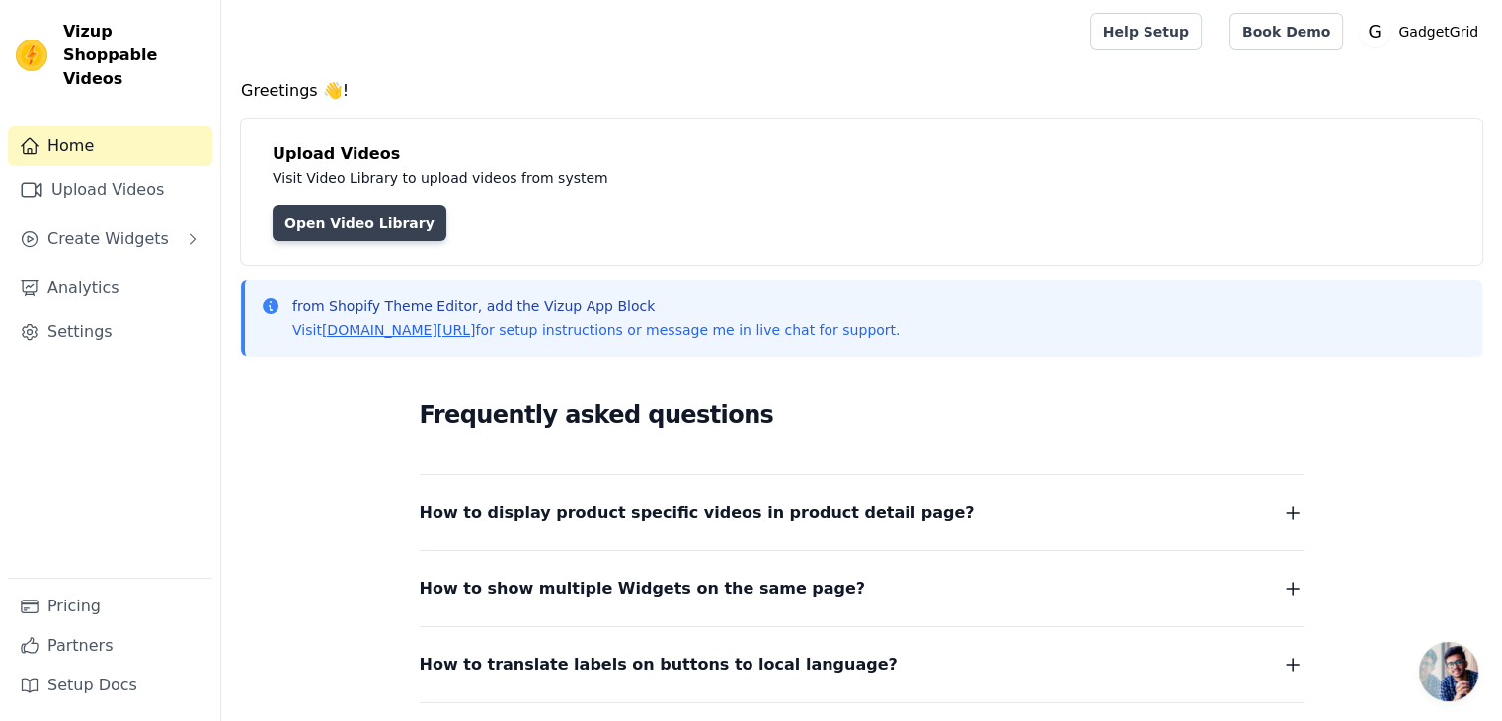
click at [355, 222] on link "Open Video Library" at bounding box center [360, 223] width 174 height 36
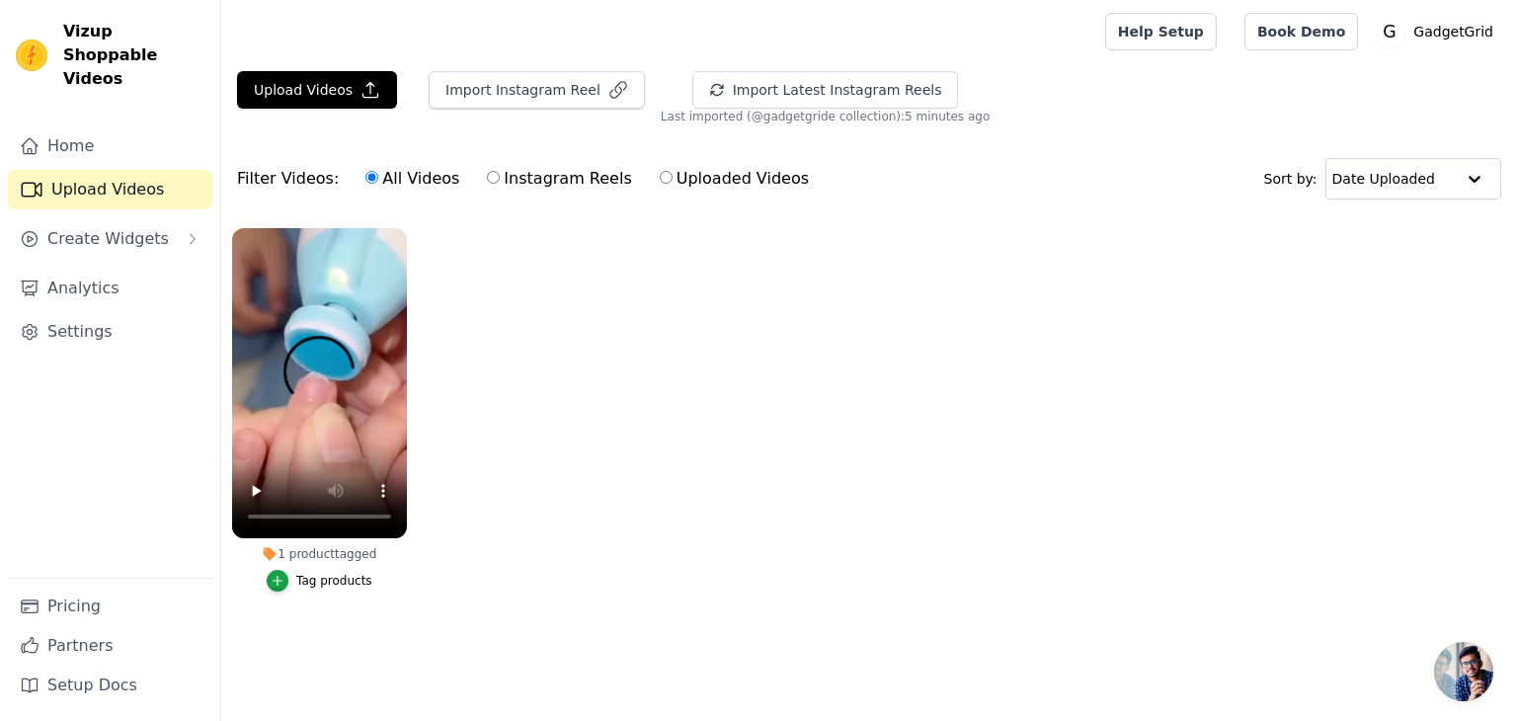
click at [306, 557] on div "1 product tagged" at bounding box center [319, 554] width 175 height 16
click at [310, 577] on div "Tag products" at bounding box center [334, 581] width 76 height 16
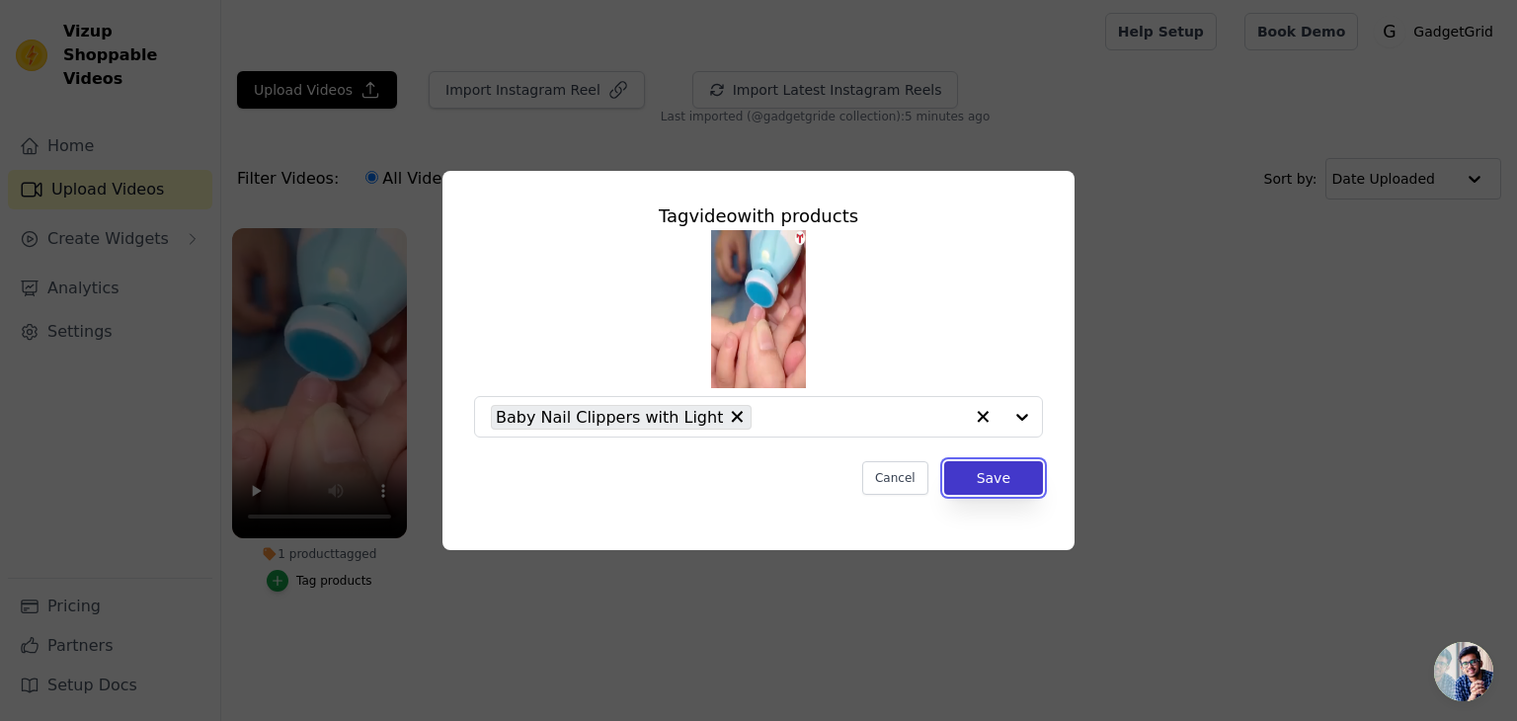
click at [992, 466] on button "Save" at bounding box center [993, 478] width 99 height 34
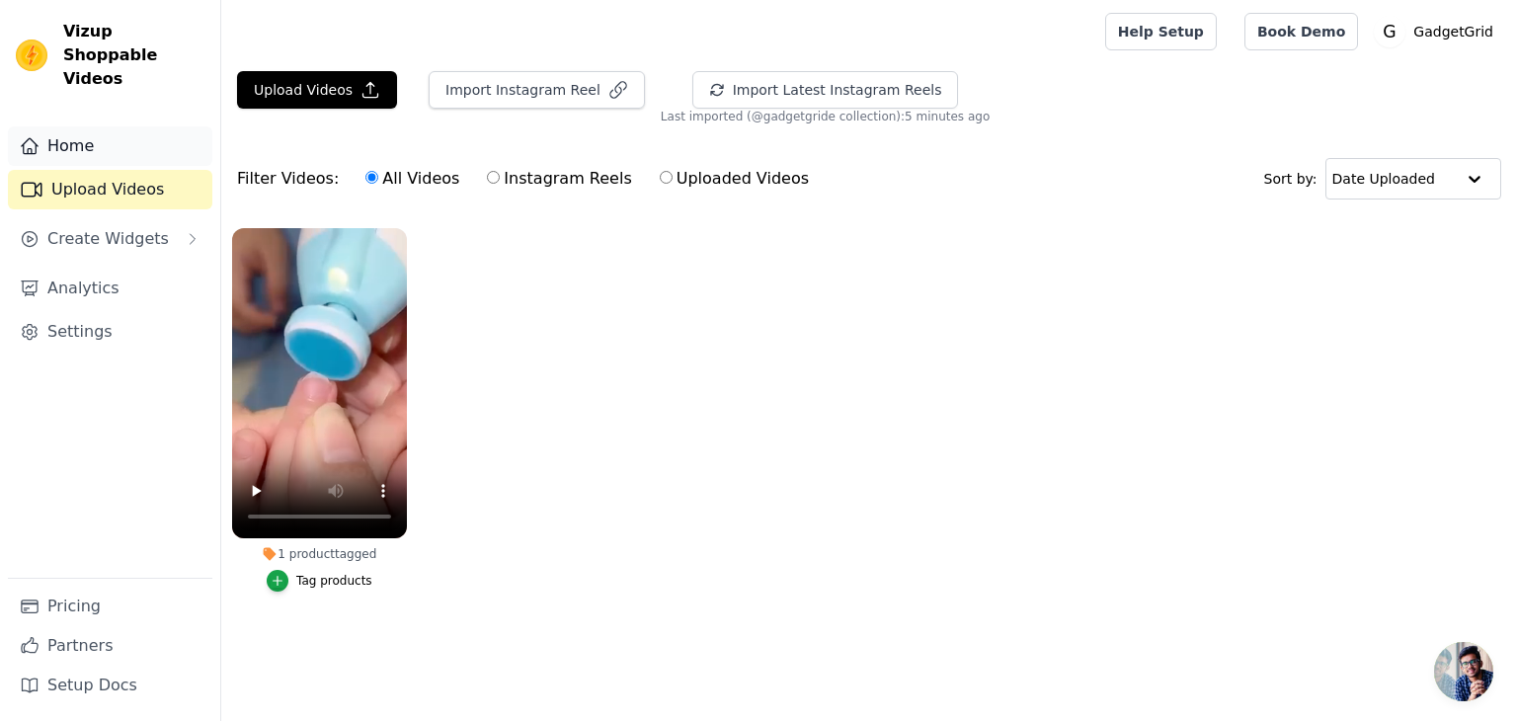
click at [45, 126] on link "Home" at bounding box center [110, 146] width 204 height 40
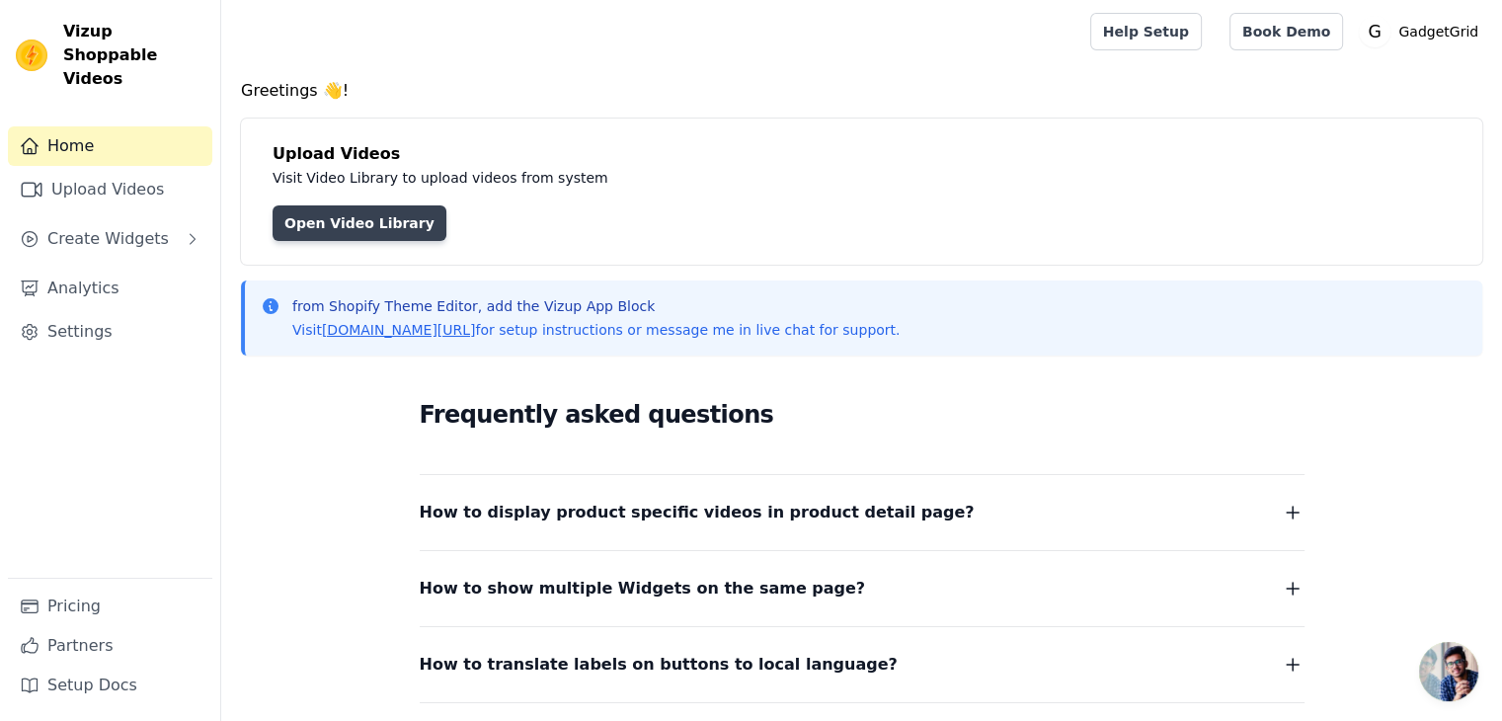
click at [393, 208] on link "Open Video Library" at bounding box center [360, 223] width 174 height 36
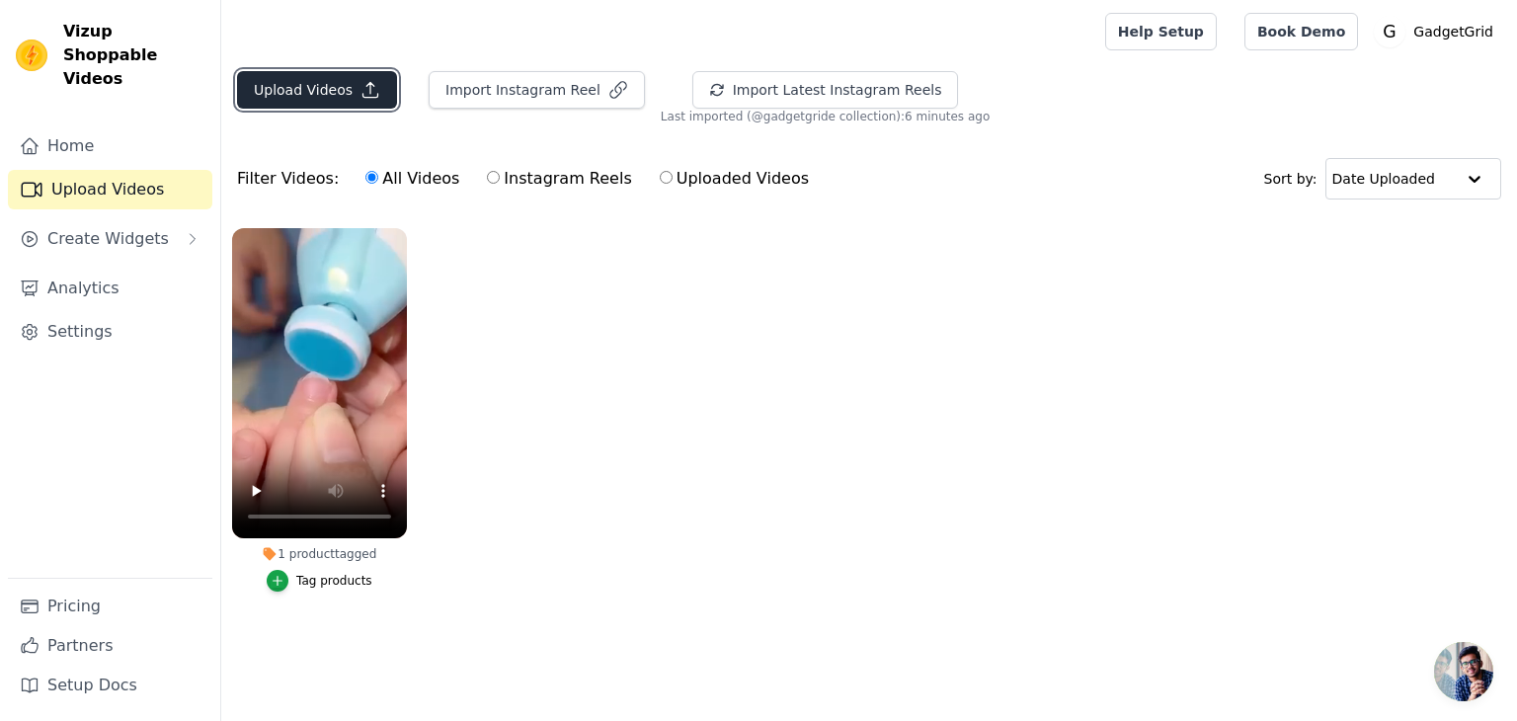
click at [316, 84] on button "Upload Videos" at bounding box center [317, 90] width 160 height 38
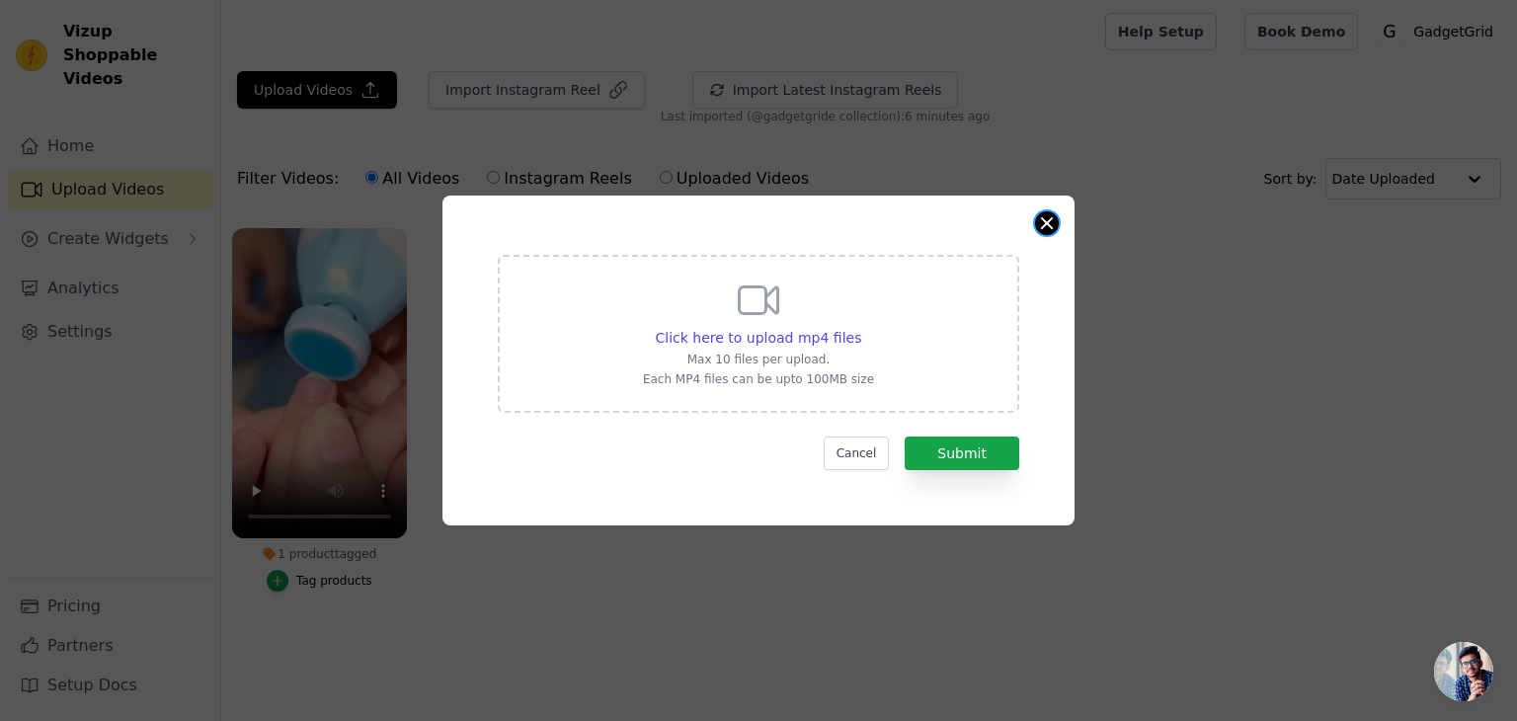
click at [1043, 229] on button "Close modal" at bounding box center [1047, 223] width 24 height 24
